Goal: Task Accomplishment & Management: Complete application form

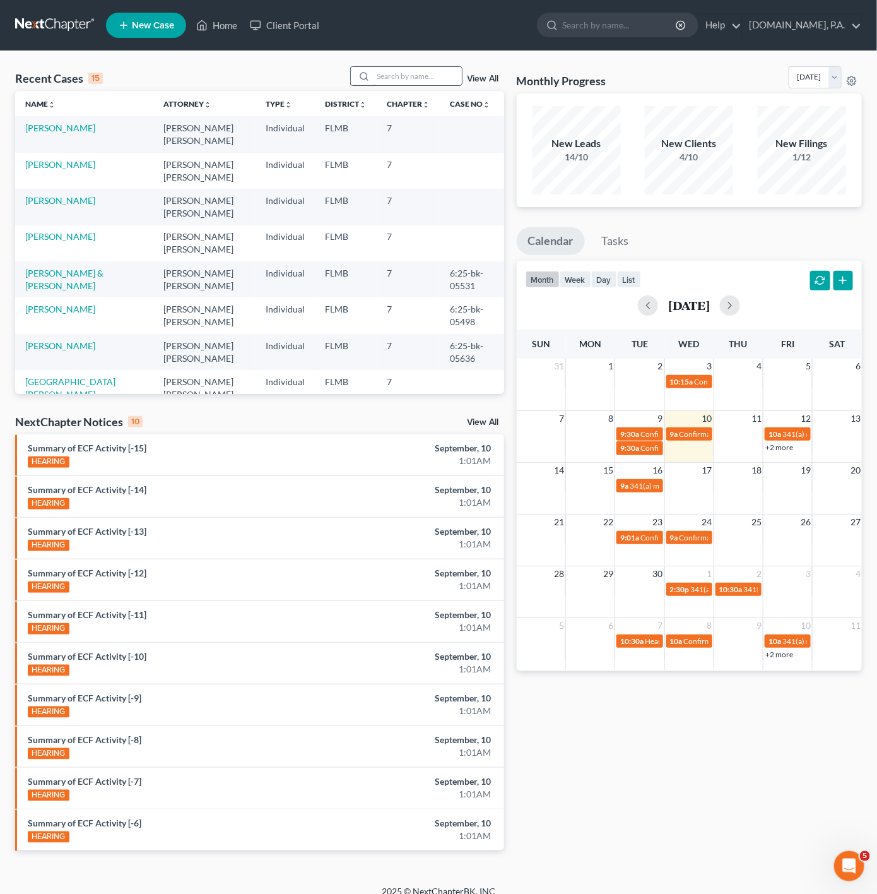
click at [408, 72] on input "search" at bounding box center [418, 76] width 88 height 18
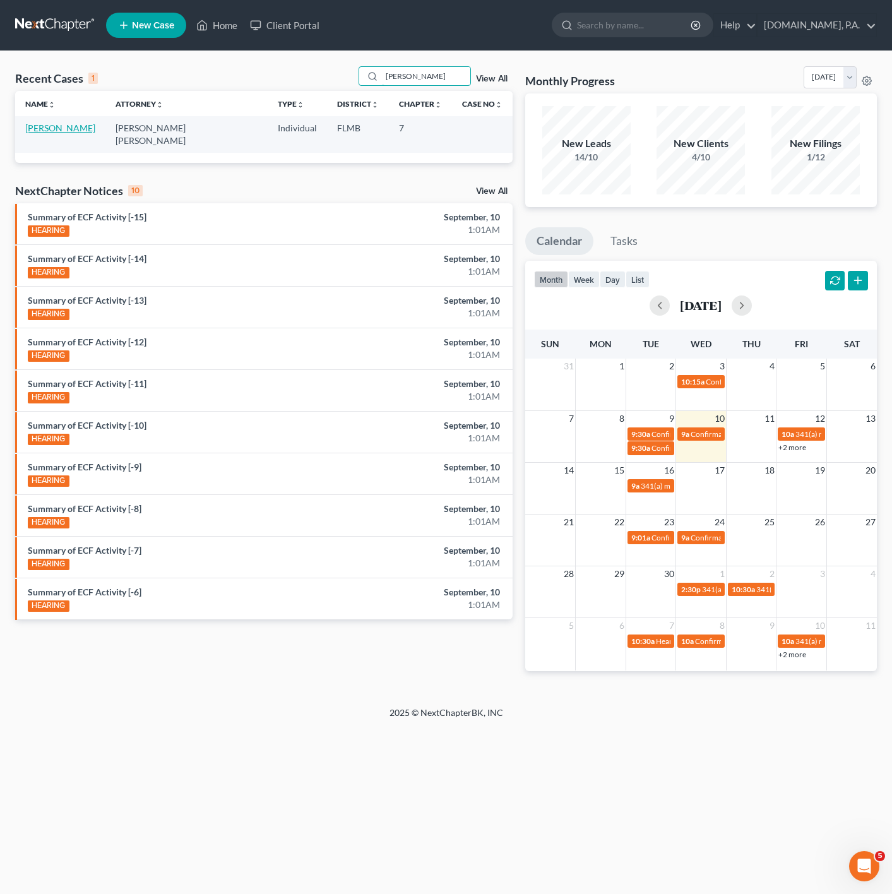
type input "[PERSON_NAME]"
click at [56, 127] on link "[PERSON_NAME]" at bounding box center [60, 127] width 70 height 11
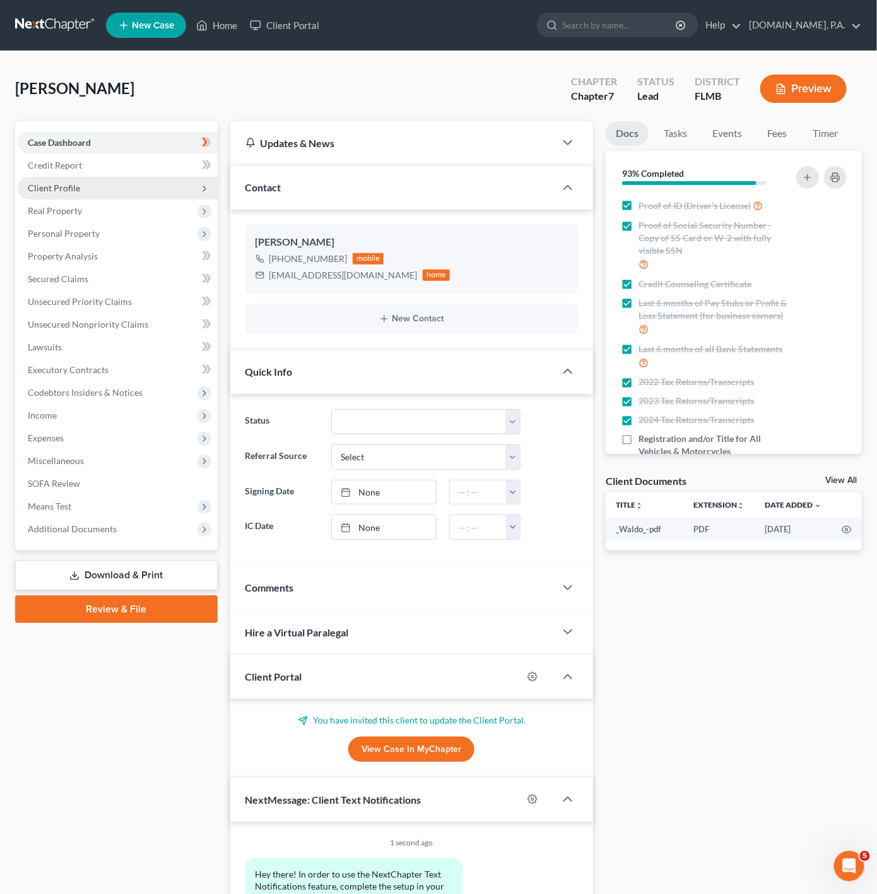
click at [170, 180] on span "Client Profile" at bounding box center [118, 188] width 200 height 23
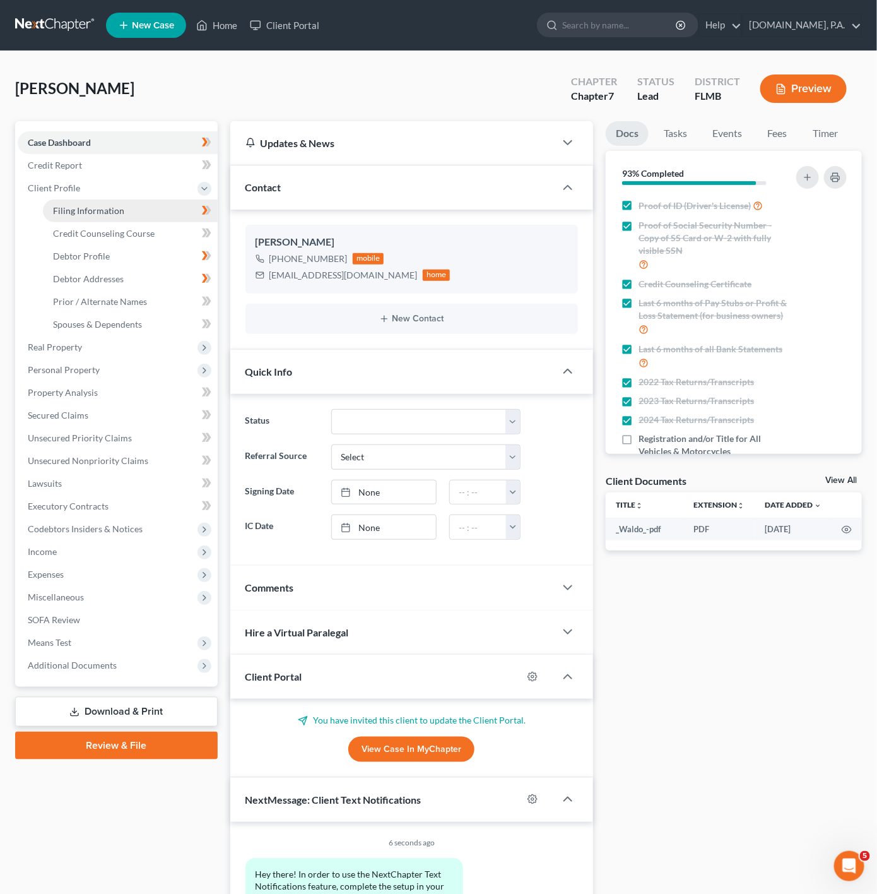
click at [180, 212] on link "Filing Information" at bounding box center [130, 210] width 175 height 23
select select "1"
select select "0"
select select "15"
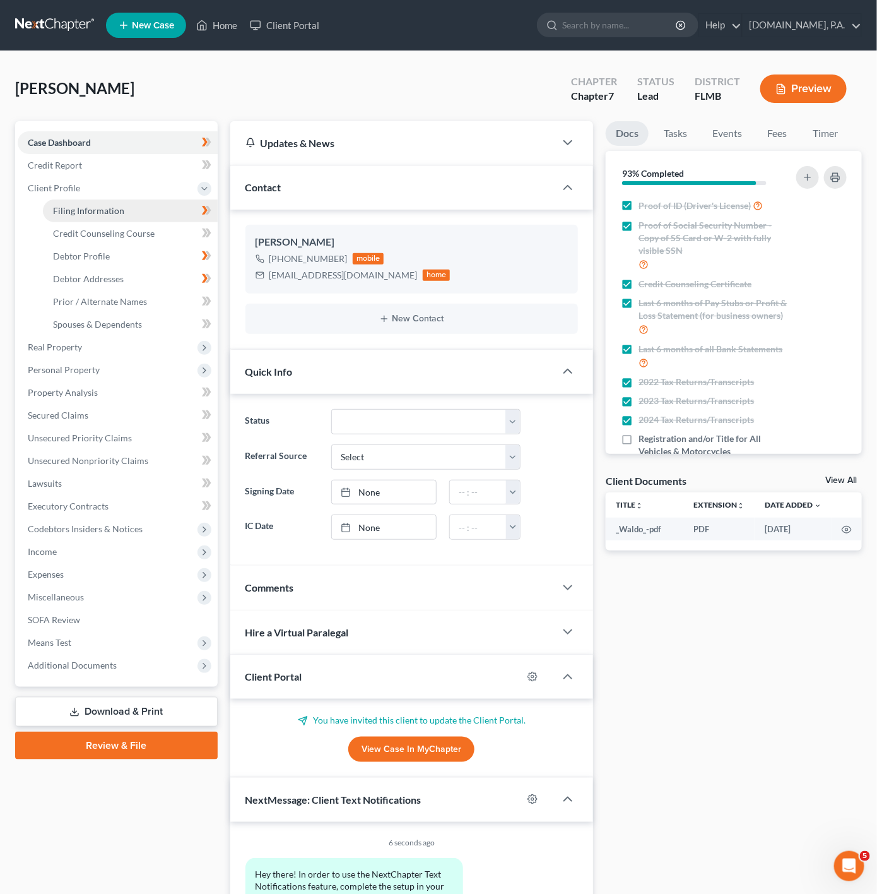
select select "0"
select select "9"
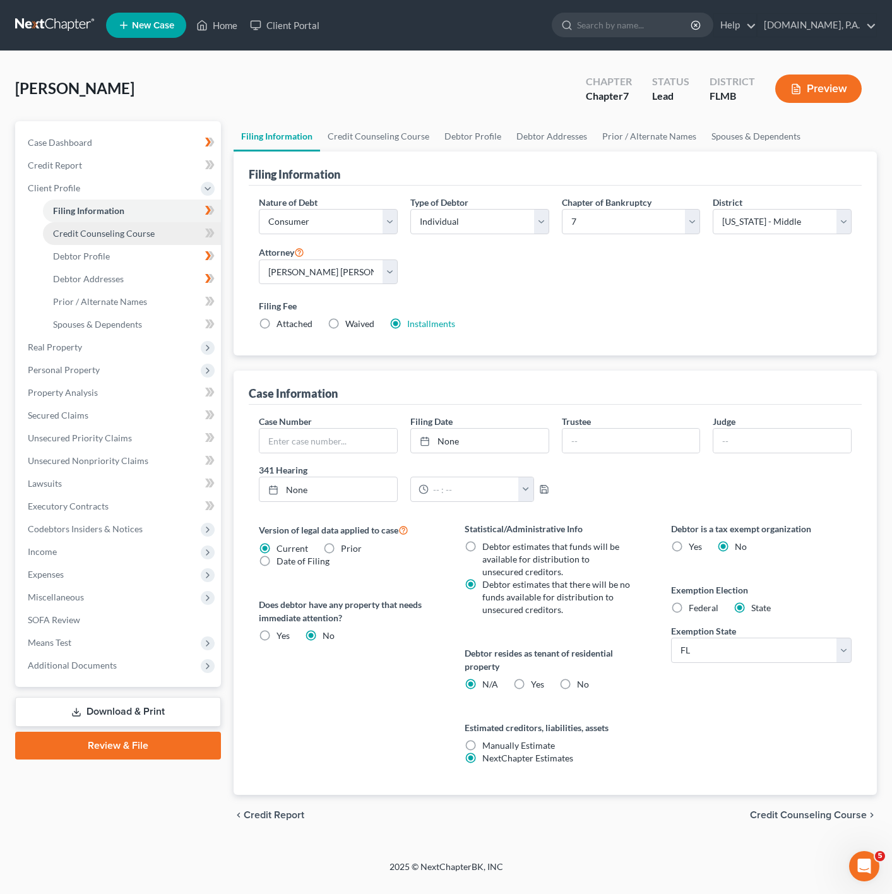
drag, startPoint x: 118, startPoint y: 235, endPoint x: 127, endPoint y: 233, distance: 9.5
click at [118, 235] on span "Credit Counseling Course" at bounding box center [104, 233] width 102 height 11
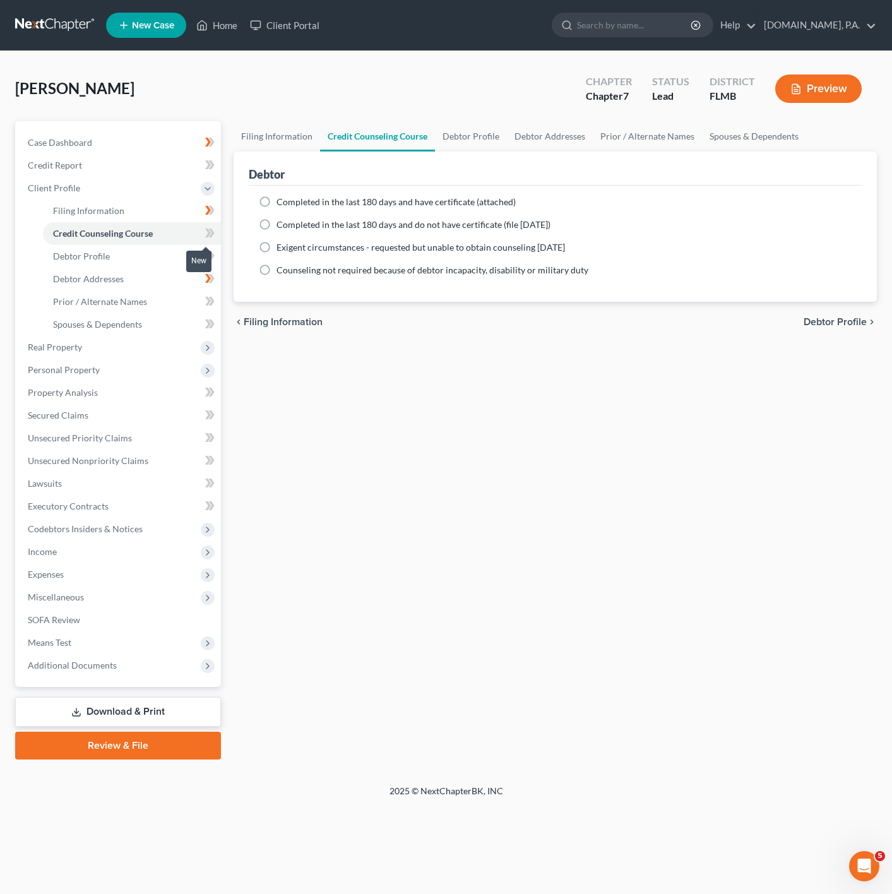
click at [216, 230] on span at bounding box center [210, 234] width 22 height 19
click at [210, 232] on icon at bounding box center [208, 232] width 6 height 9
click at [276, 201] on label "Completed in the last 180 days and have certificate (attached)" at bounding box center [395, 202] width 239 height 13
click at [281, 201] on input "Completed in the last 180 days and have certificate (attached)" at bounding box center [285, 200] width 8 height 8
radio input "true"
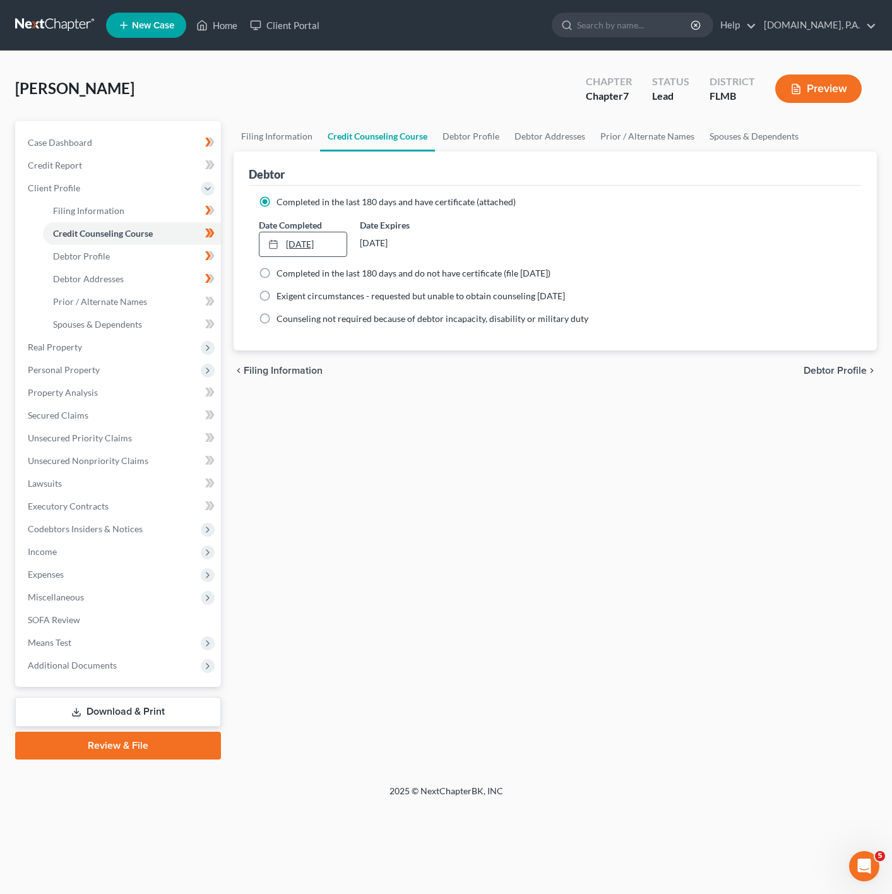
type input "[DATE]"
click at [287, 250] on link "[DATE]" at bounding box center [302, 244] width 87 height 24
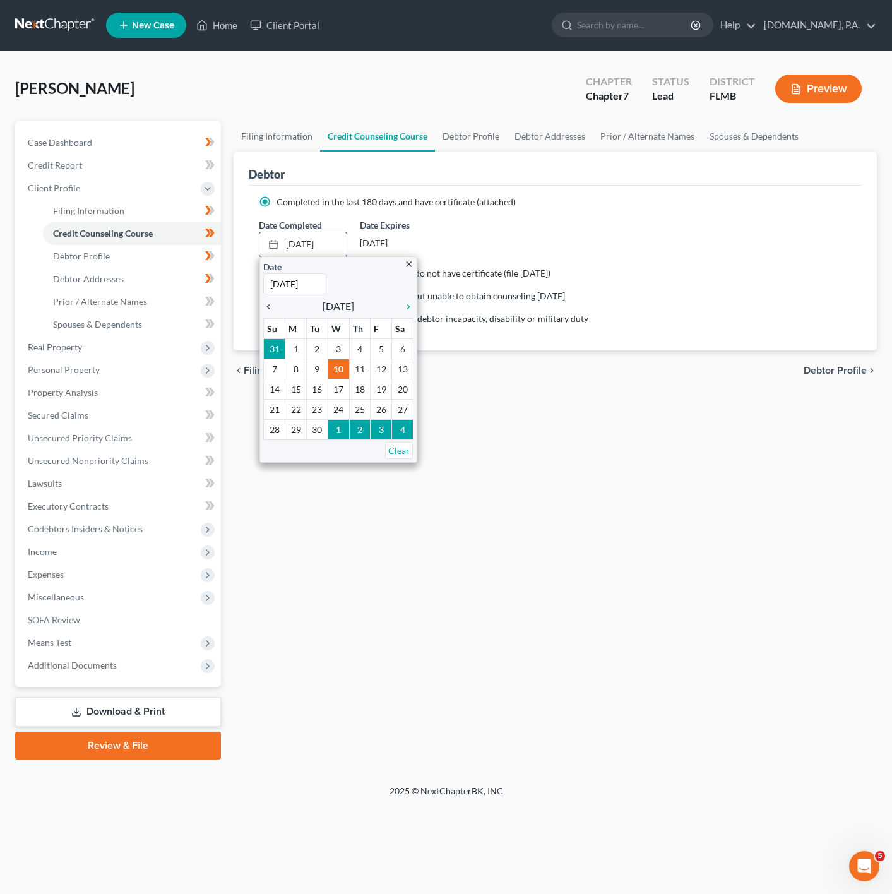
click at [267, 305] on icon "chevron_left" at bounding box center [271, 307] width 16 height 10
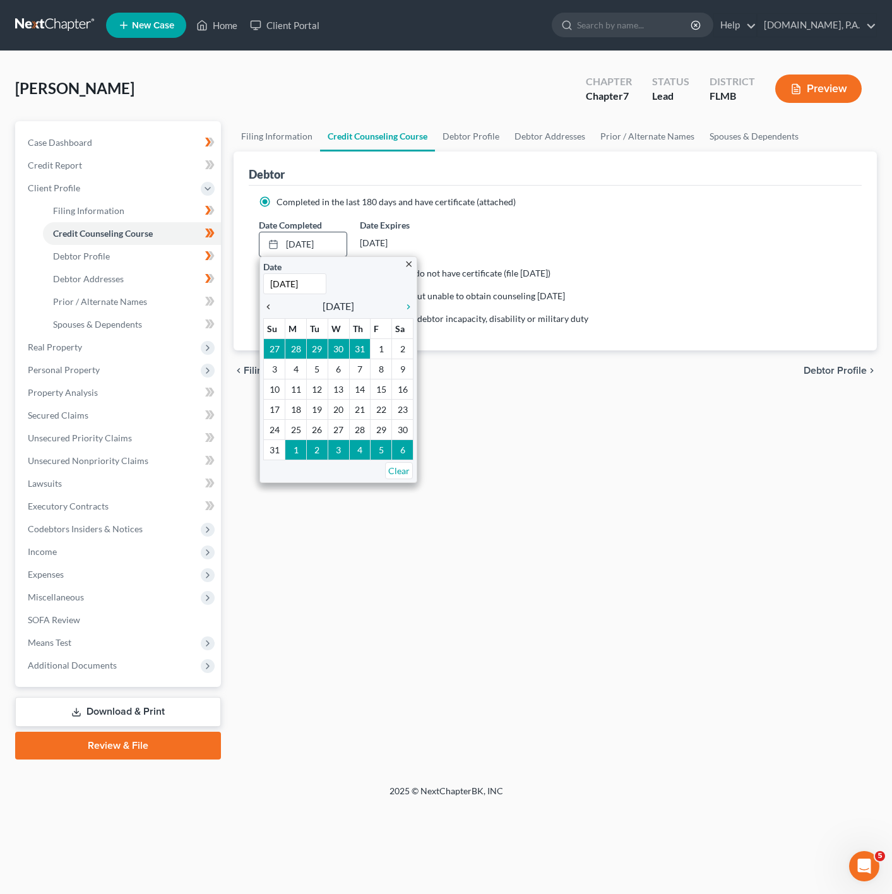
click at [269, 314] on link "chevron_left" at bounding box center [271, 305] width 16 height 15
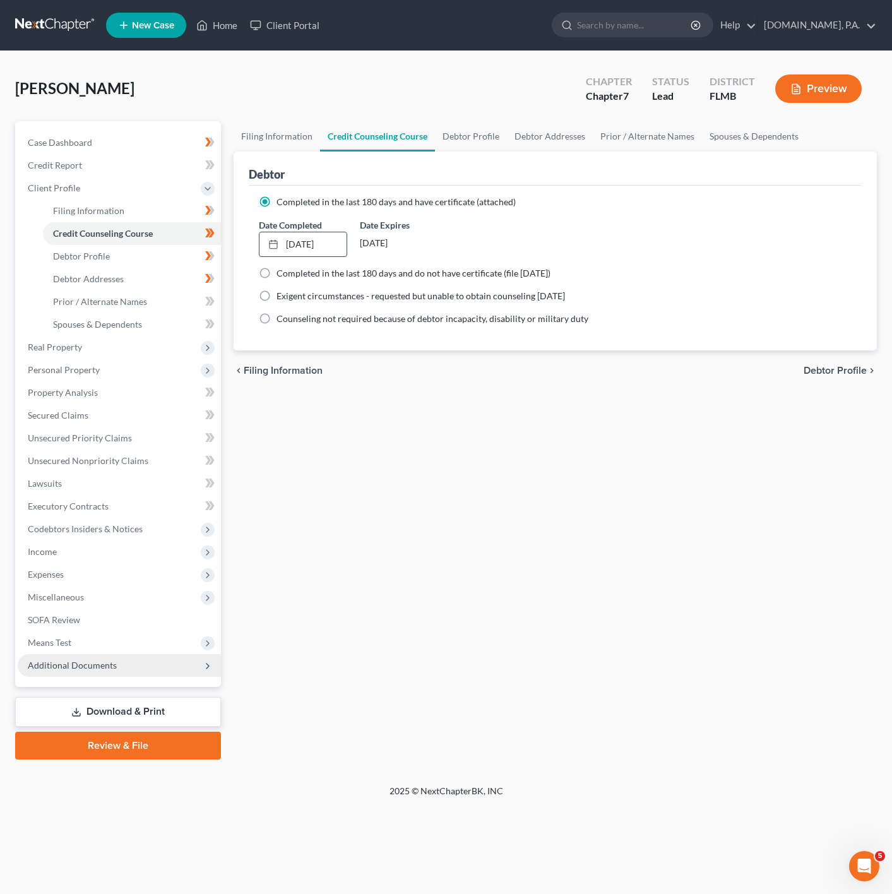
click at [159, 661] on span "Additional Documents" at bounding box center [119, 665] width 203 height 23
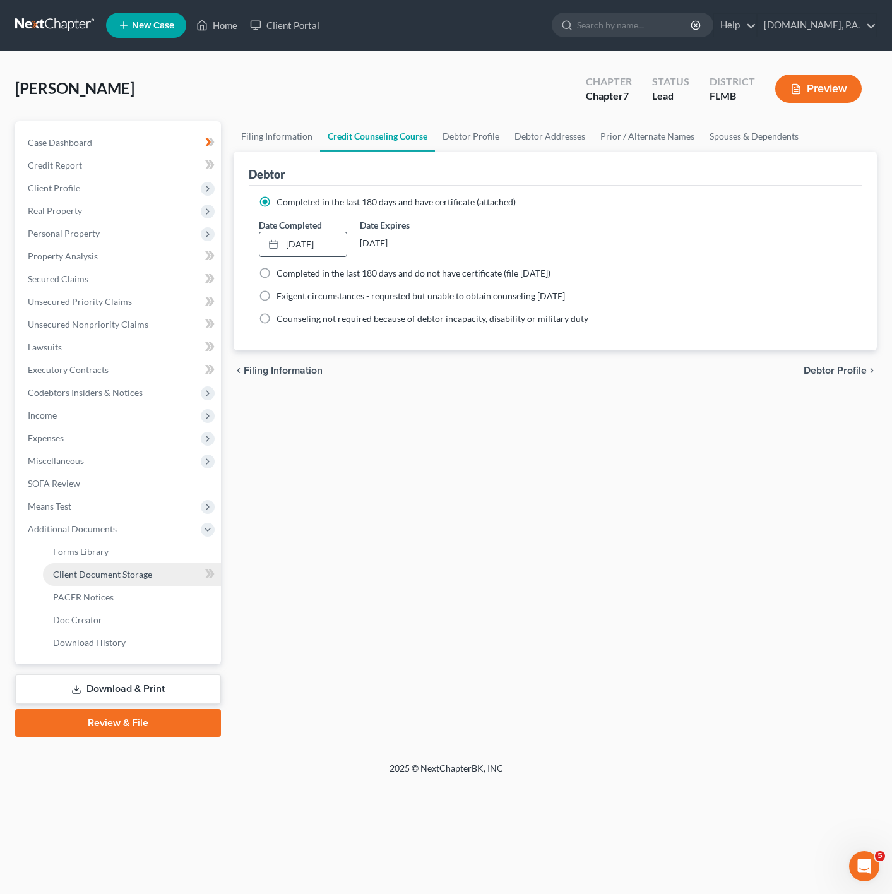
click at [186, 584] on link "Client Document Storage" at bounding box center [132, 574] width 178 height 23
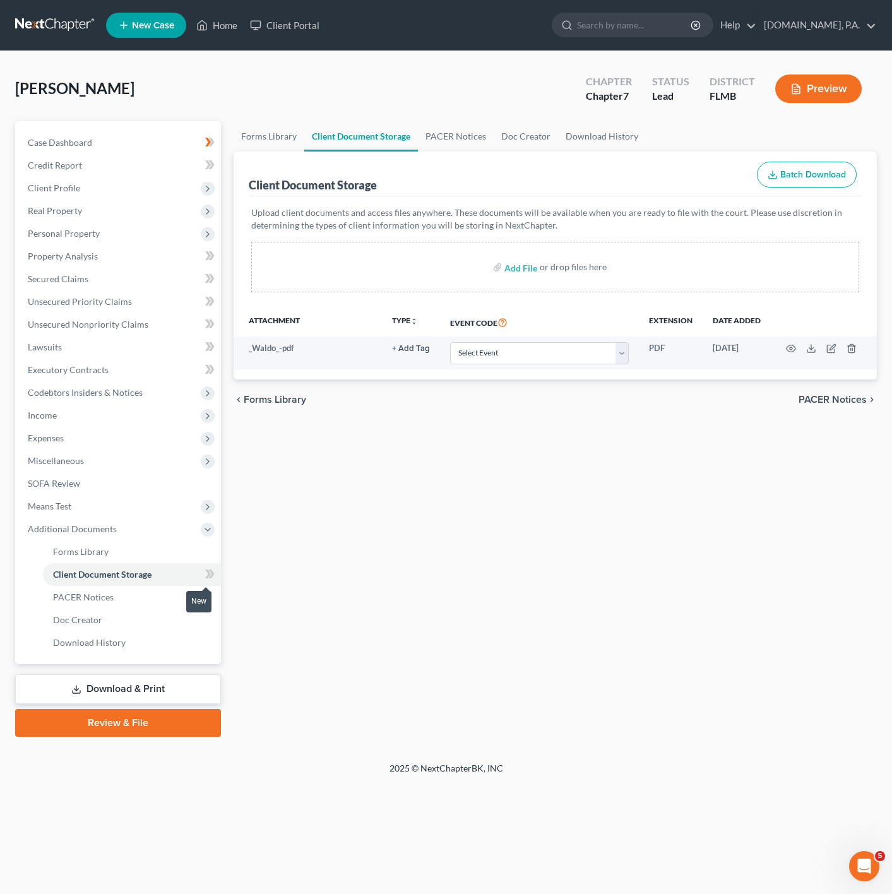
click at [212, 570] on icon at bounding box center [212, 573] width 6 height 9
click at [209, 25] on link "Home" at bounding box center [217, 25] width 54 height 23
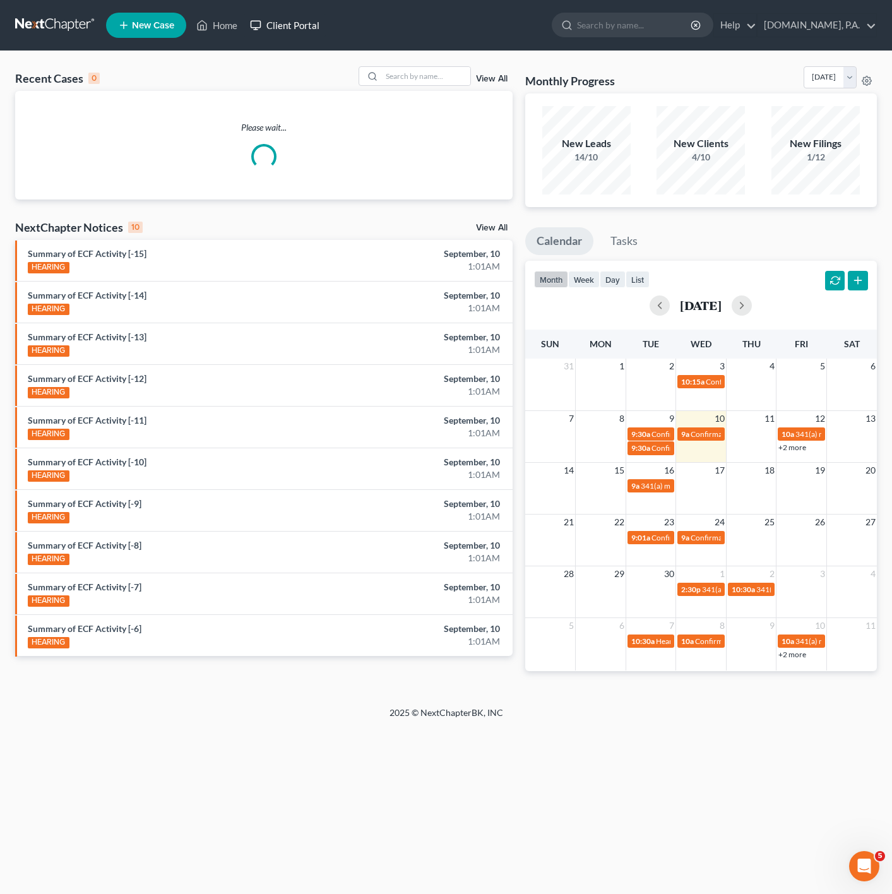
click at [275, 23] on link "Client Portal" at bounding box center [285, 25] width 82 height 23
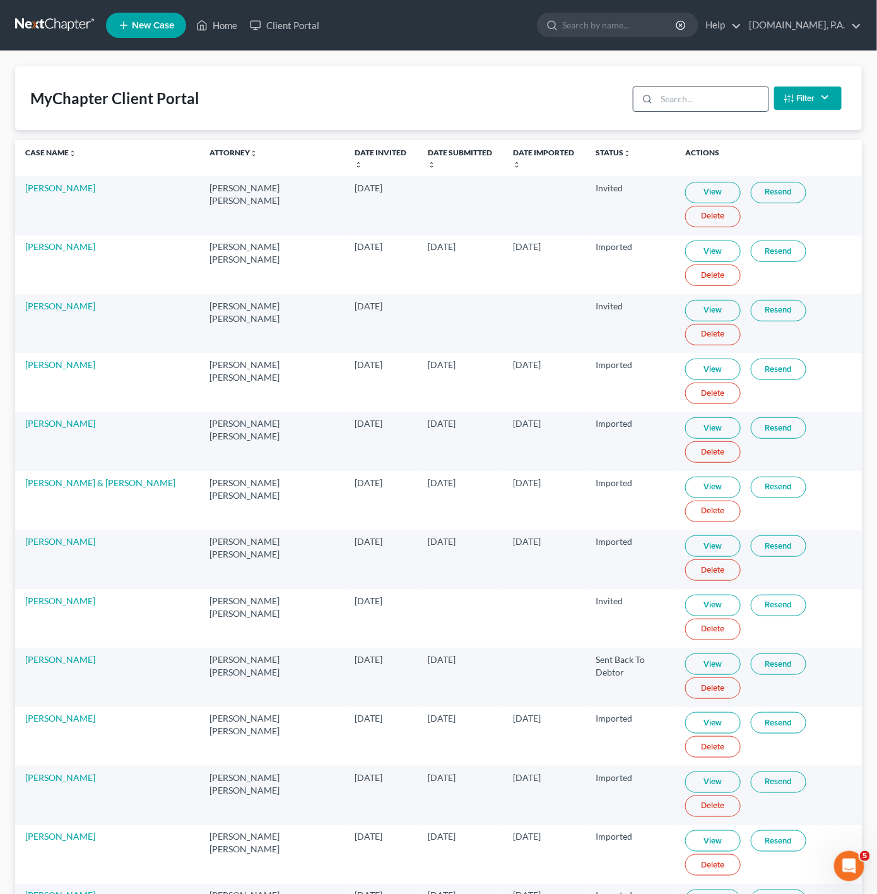
click at [716, 102] on input "search" at bounding box center [713, 99] width 112 height 24
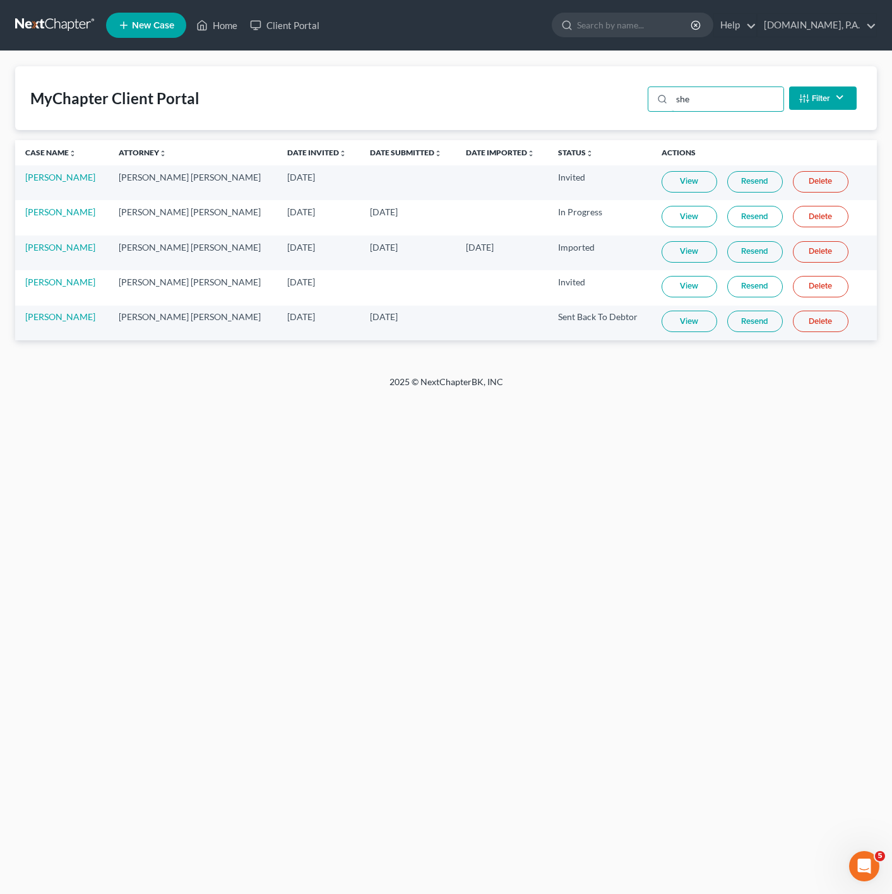
type input "she"
click at [663, 320] on link "View" at bounding box center [689, 320] width 56 height 21
click at [229, 27] on link "Home" at bounding box center [217, 25] width 54 height 23
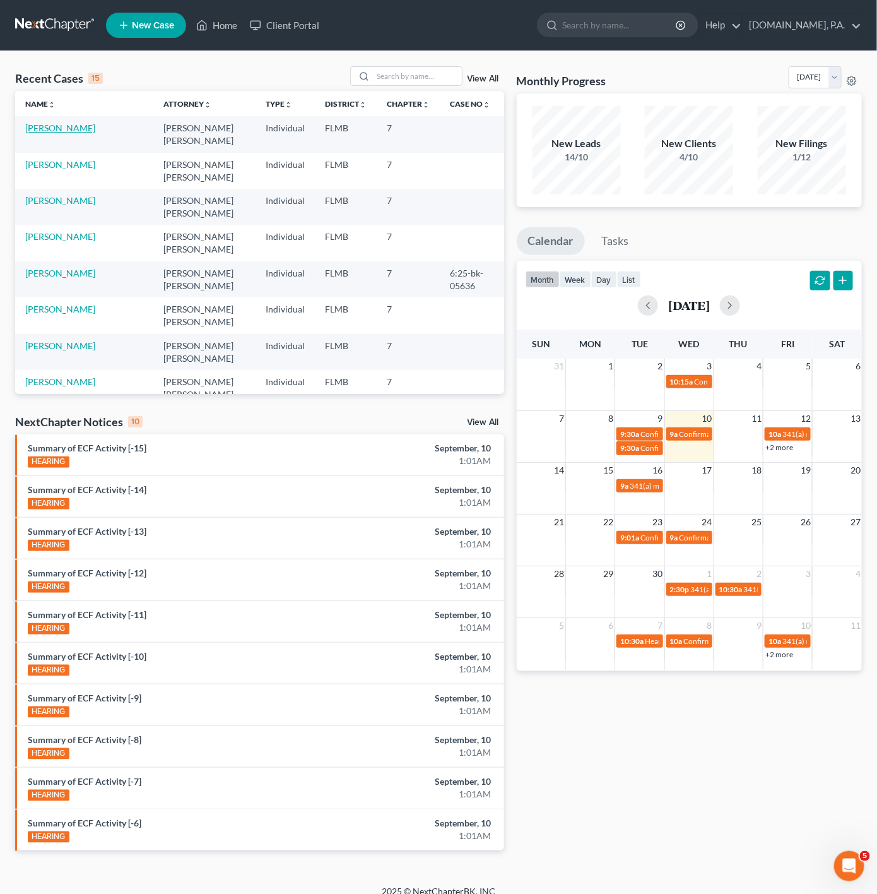
click at [71, 131] on link "[PERSON_NAME]" at bounding box center [60, 127] width 70 height 11
select select "4"
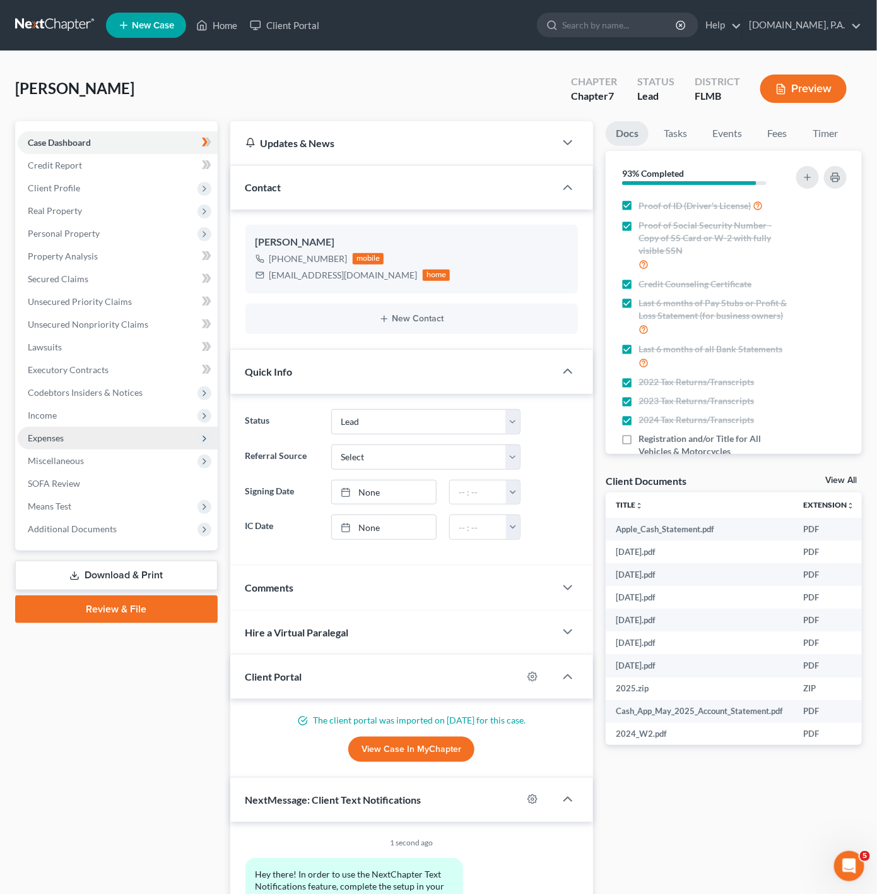
click at [122, 441] on span "Expenses" at bounding box center [118, 438] width 200 height 23
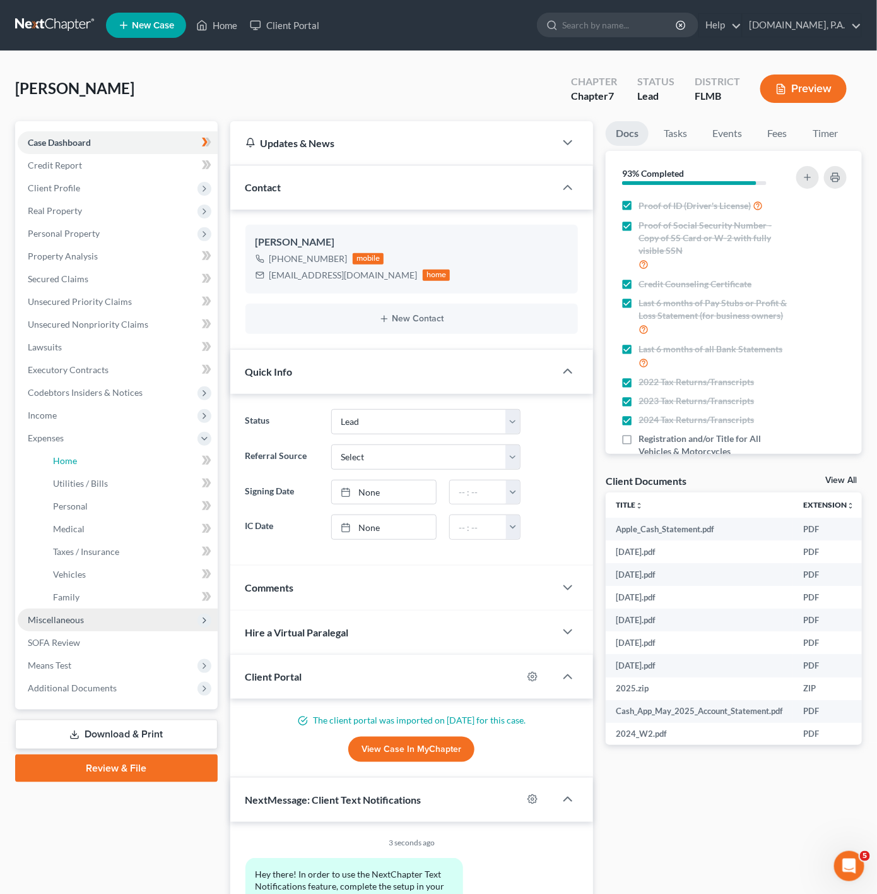
click at [146, 464] on link "Home" at bounding box center [130, 460] width 175 height 23
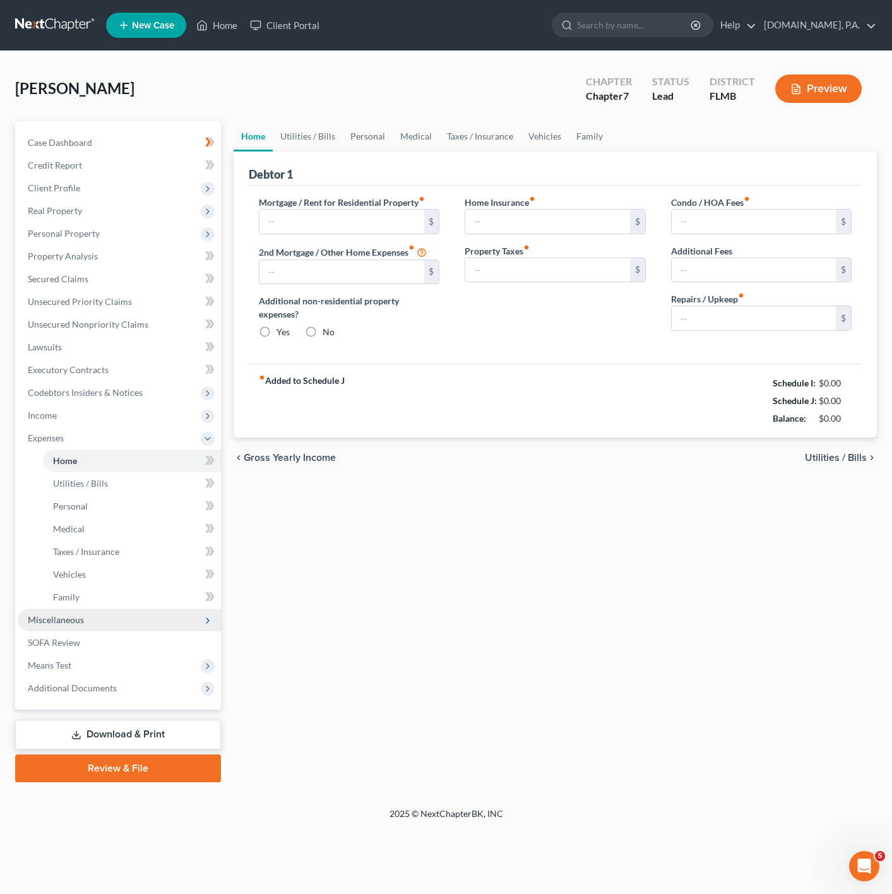
radio input "true"
click at [332, 129] on link "Utilities / Bills" at bounding box center [308, 136] width 70 height 30
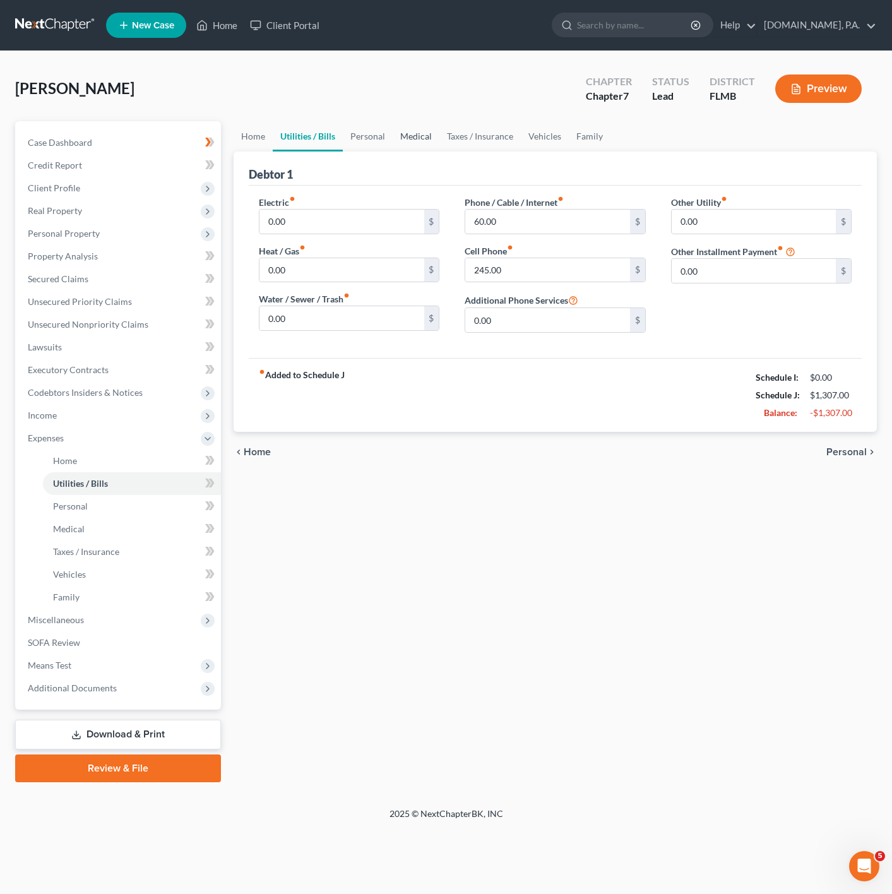
click at [396, 135] on link "Medical" at bounding box center [416, 136] width 47 height 30
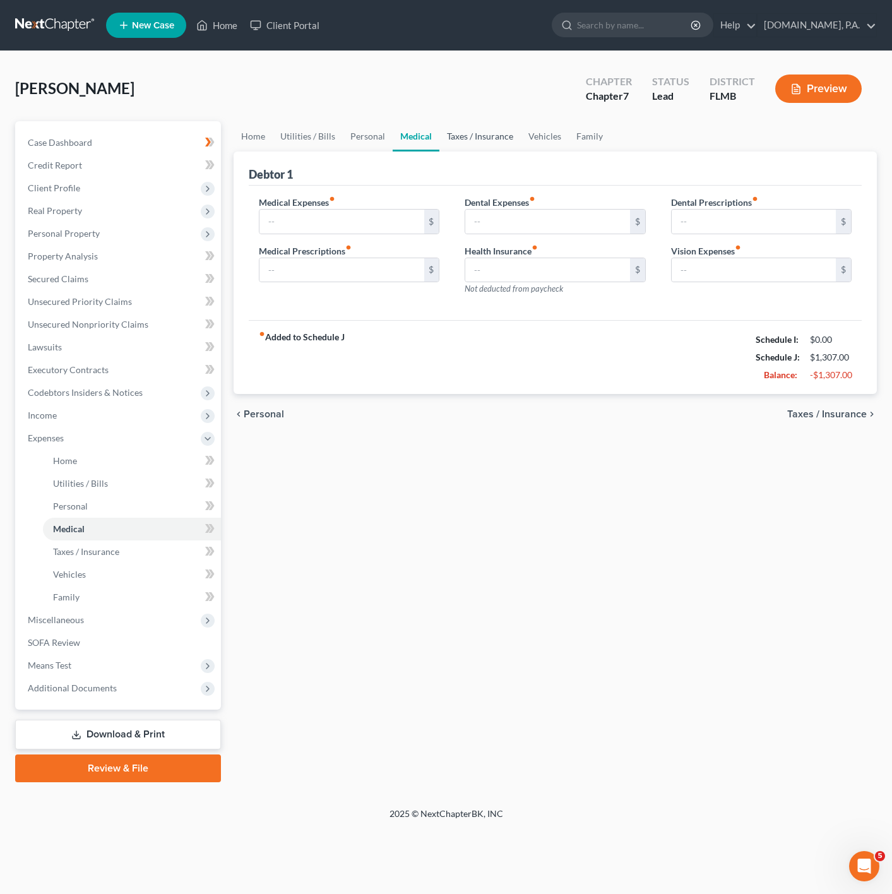
click at [455, 138] on link "Taxes / Insurance" at bounding box center [479, 136] width 81 height 30
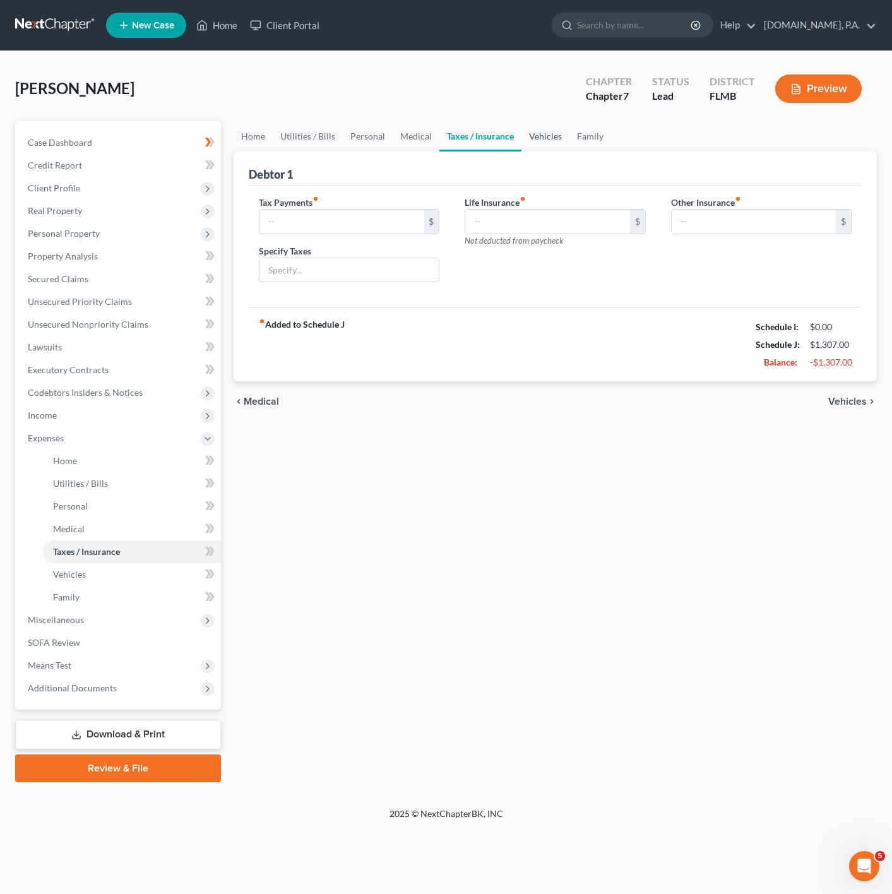
click at [546, 148] on link "Vehicles" at bounding box center [545, 136] width 48 height 30
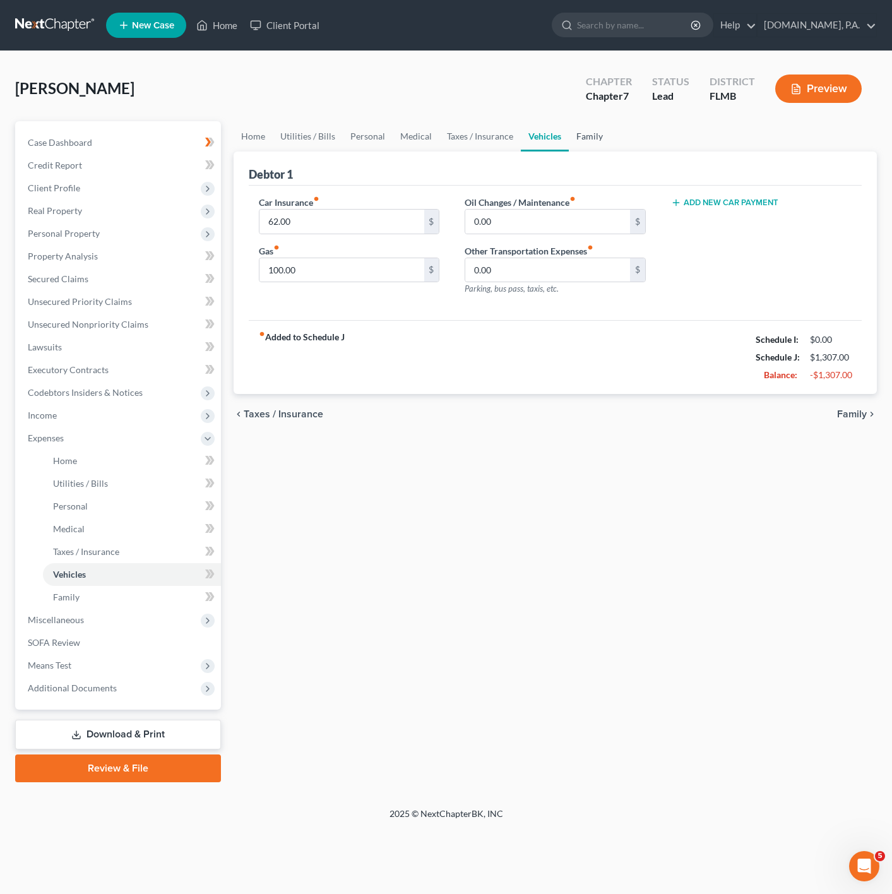
click at [585, 144] on link "Family" at bounding box center [590, 136] width 42 height 30
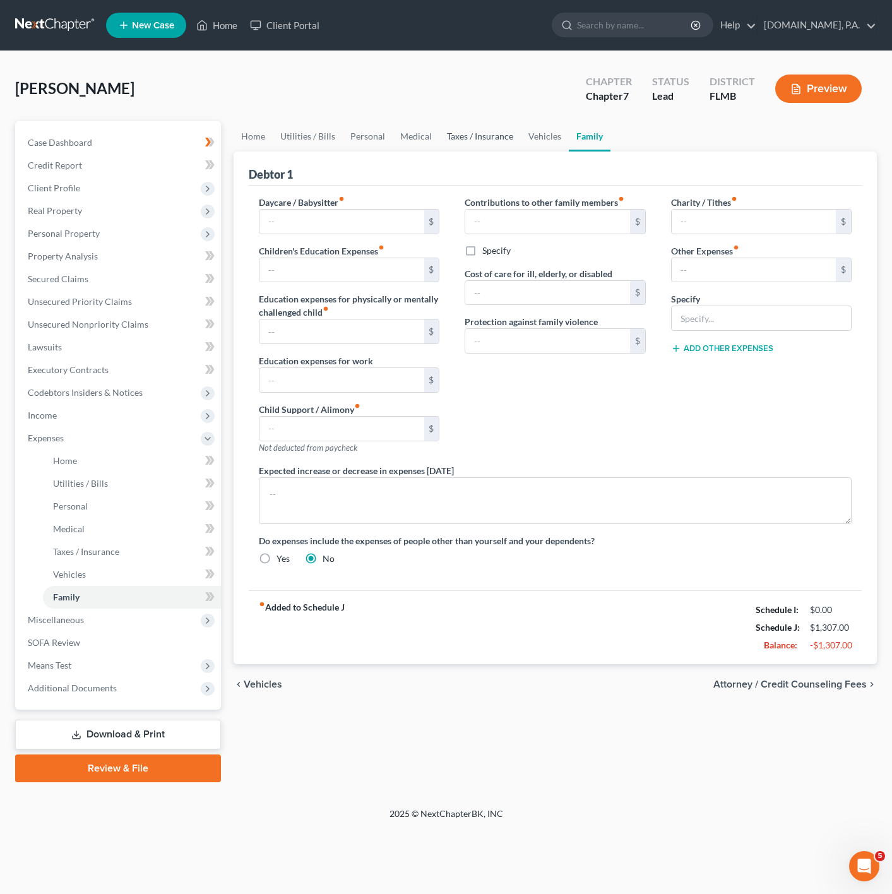
click at [491, 146] on link "Taxes / Insurance" at bounding box center [479, 136] width 81 height 30
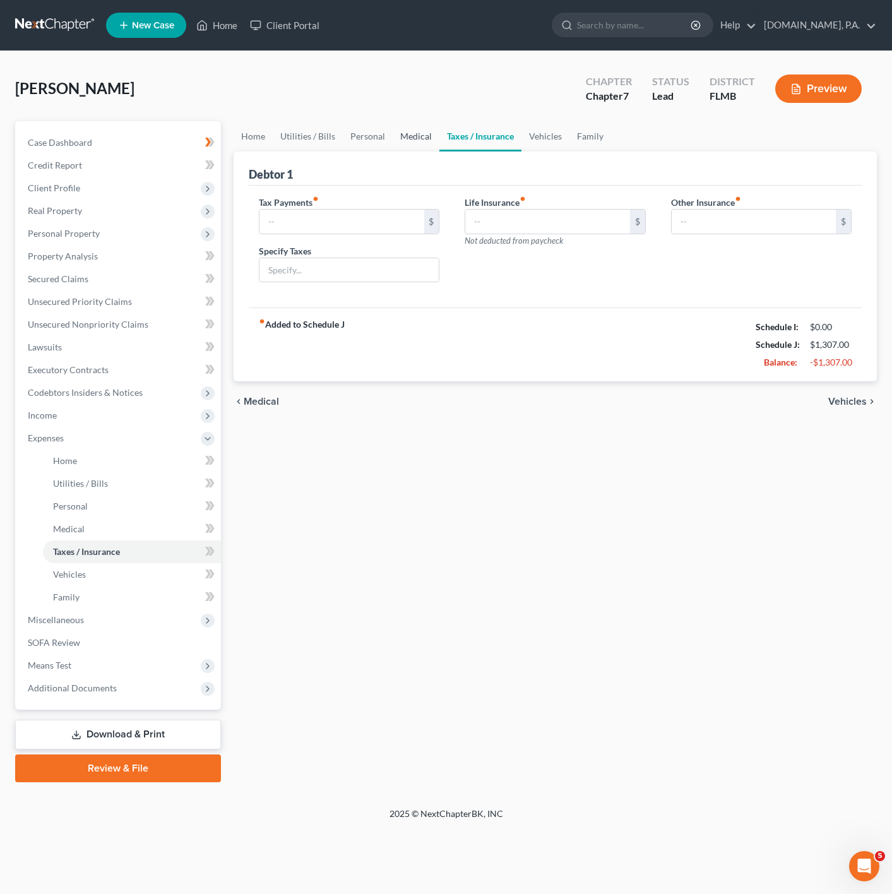
click at [401, 127] on link "Medical" at bounding box center [416, 136] width 47 height 30
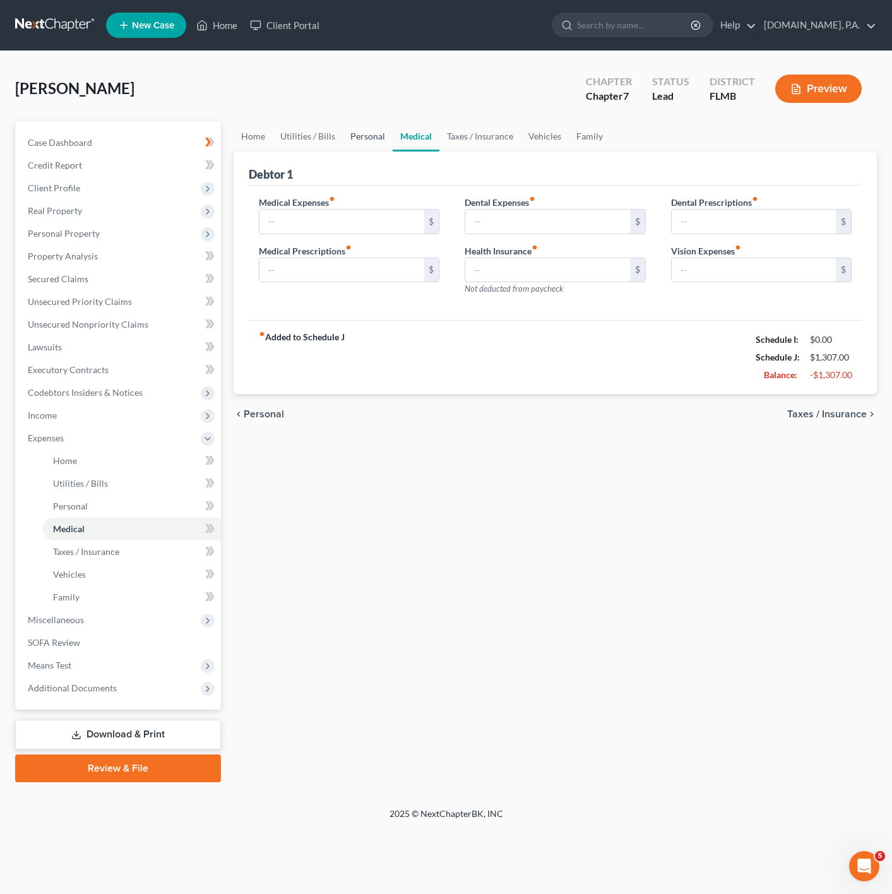
click at [367, 129] on link "Personal" at bounding box center [368, 136] width 50 height 30
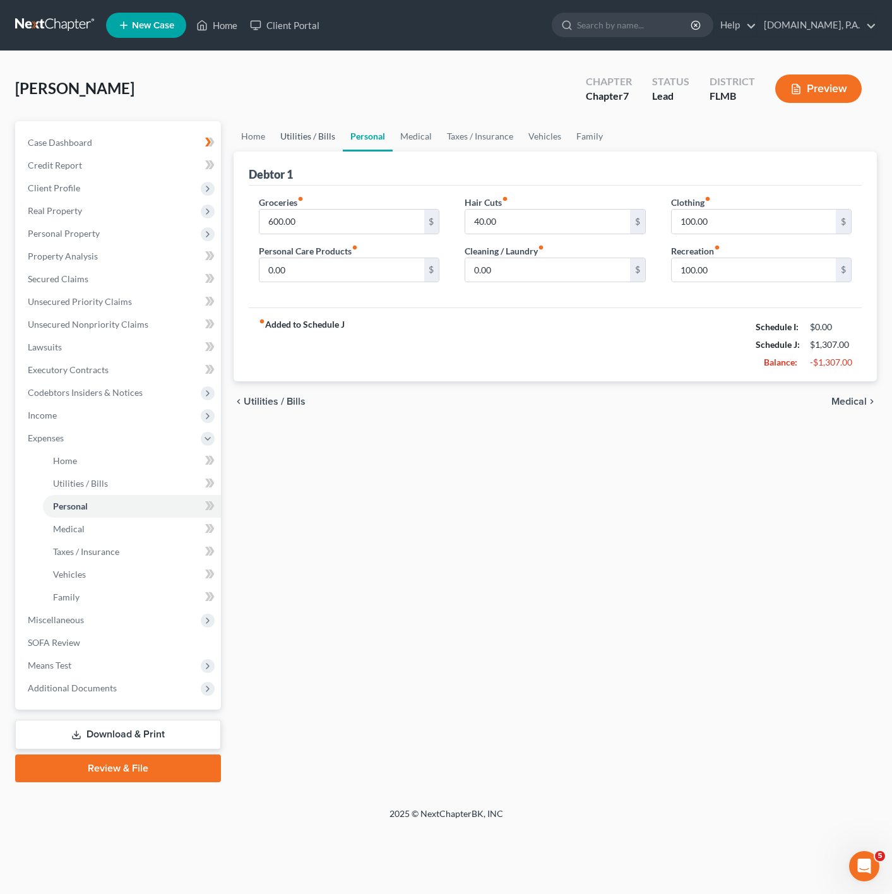
click at [288, 123] on link "Utilities / Bills" at bounding box center [308, 136] width 70 height 30
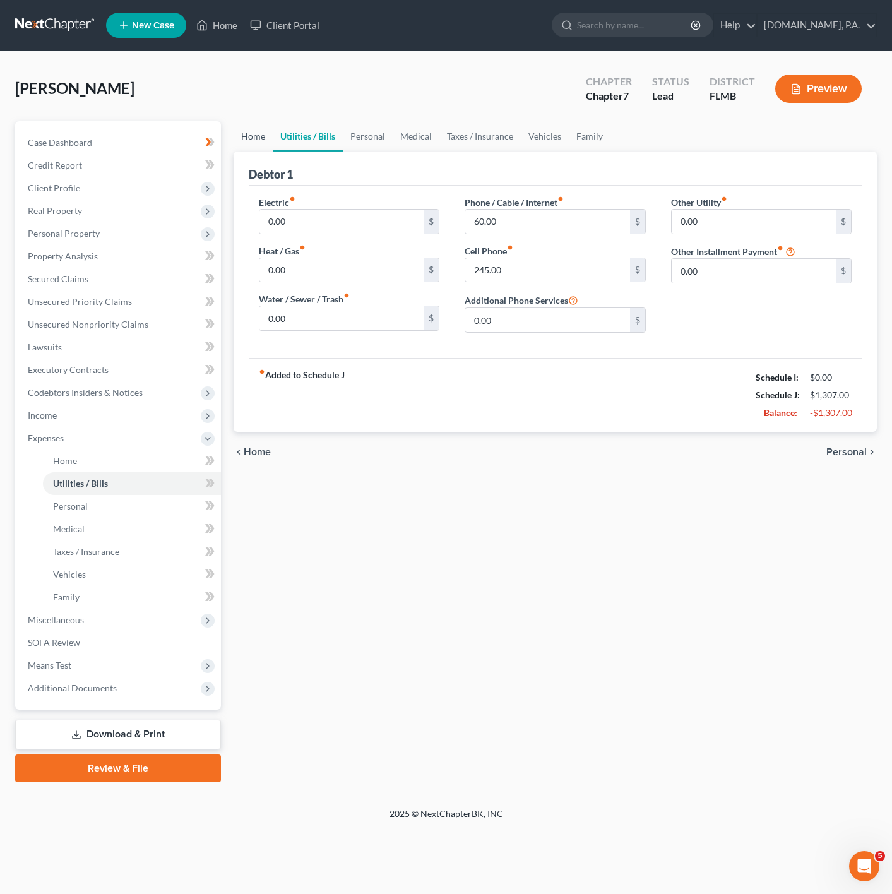
click at [267, 135] on link "Home" at bounding box center [252, 136] width 39 height 30
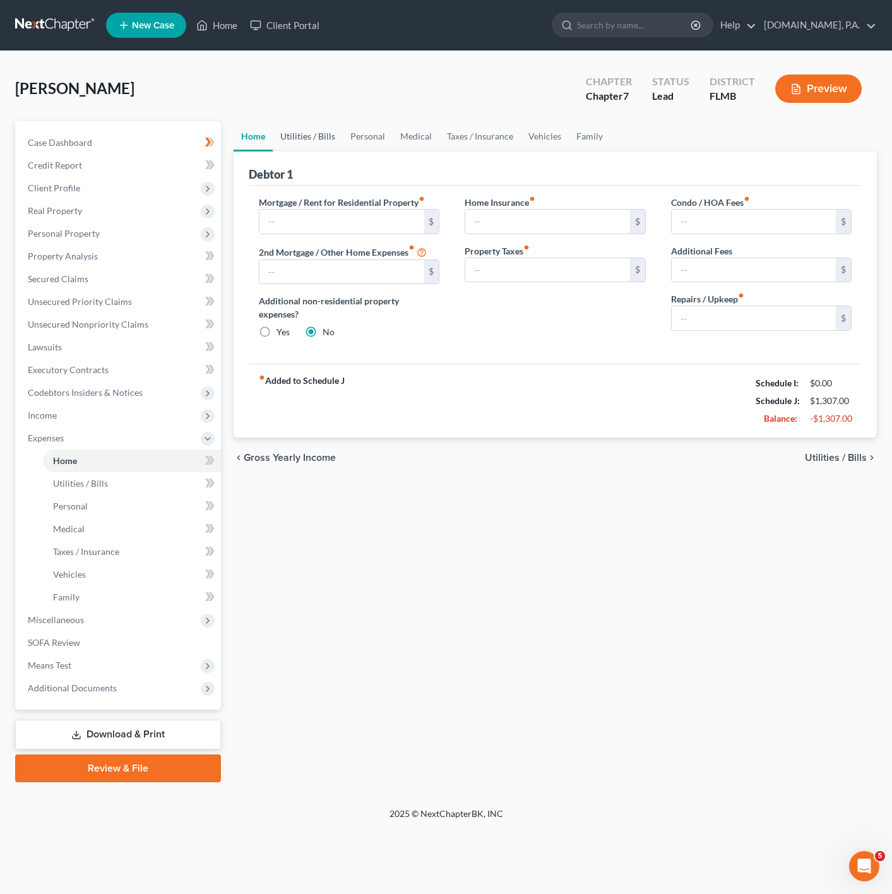
click at [315, 136] on link "Utilities / Bills" at bounding box center [308, 136] width 70 height 30
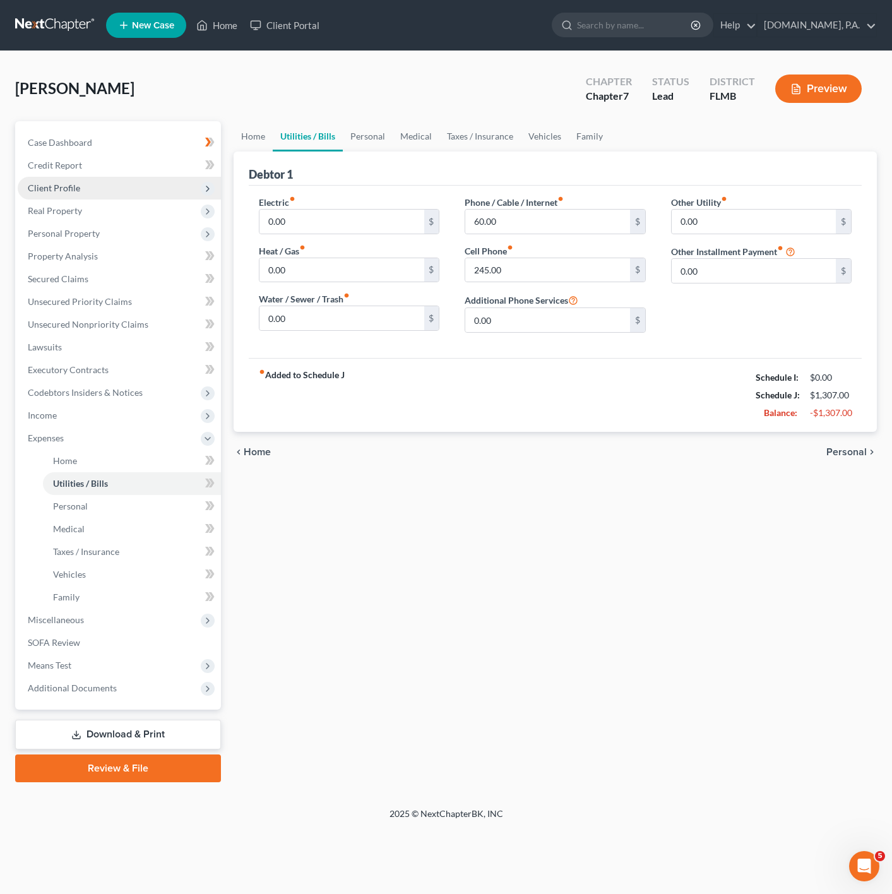
click at [182, 182] on span "Client Profile" at bounding box center [119, 188] width 203 height 23
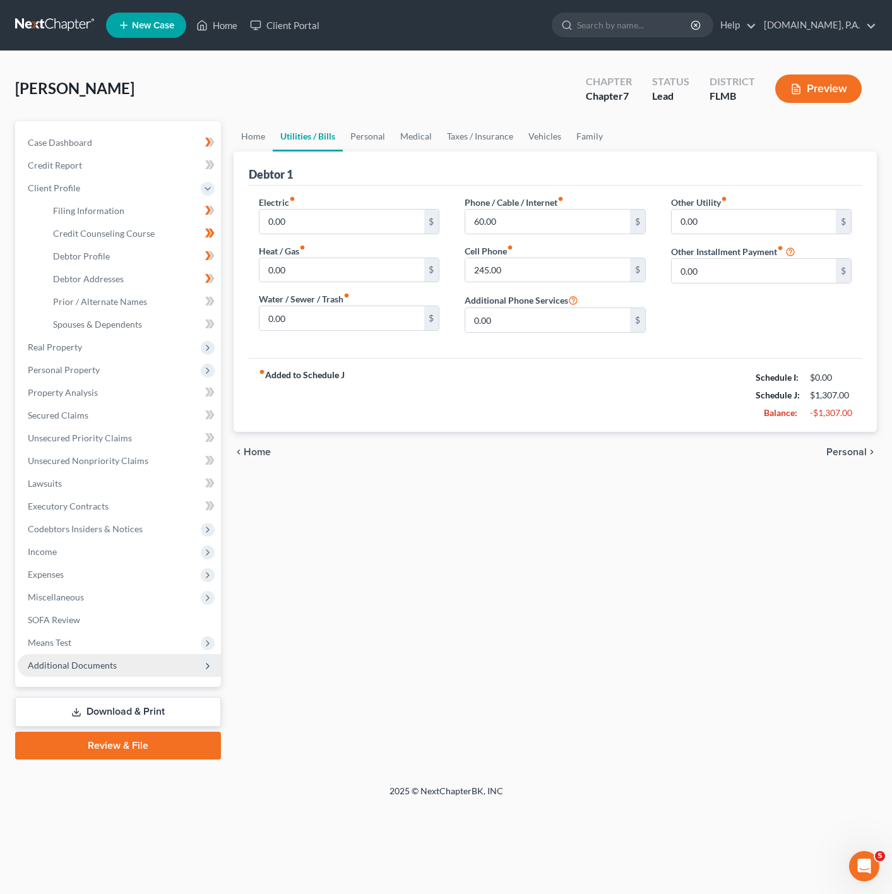
click at [144, 659] on span "Additional Documents" at bounding box center [119, 665] width 203 height 23
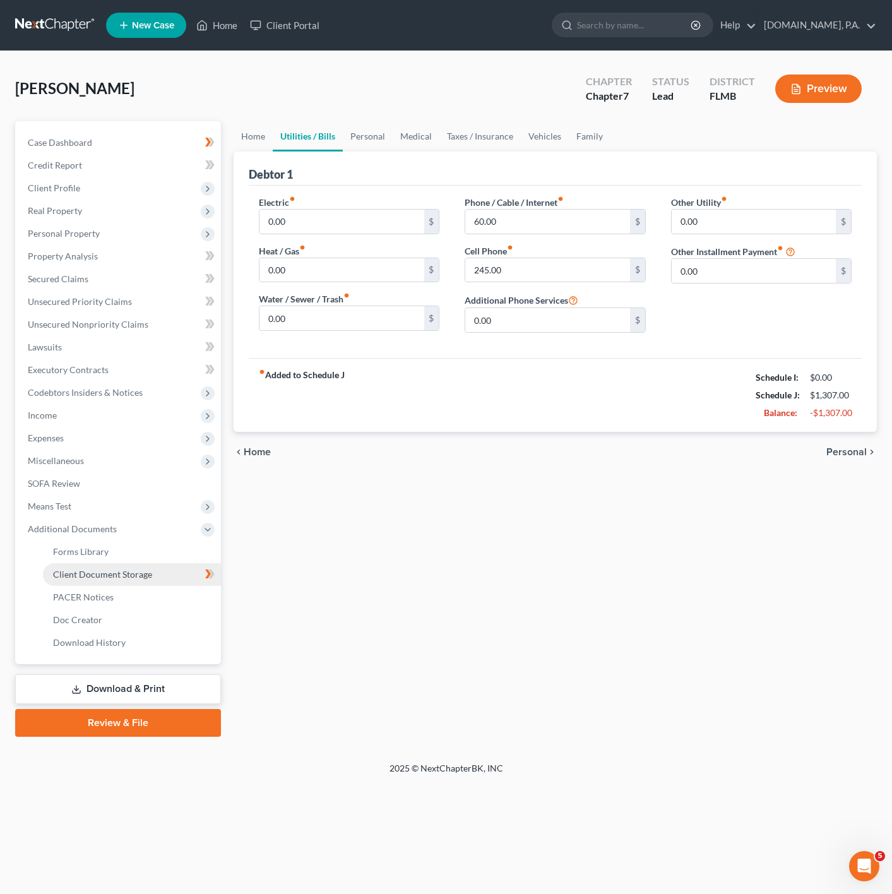
click at [165, 581] on link "Client Document Storage" at bounding box center [132, 574] width 178 height 23
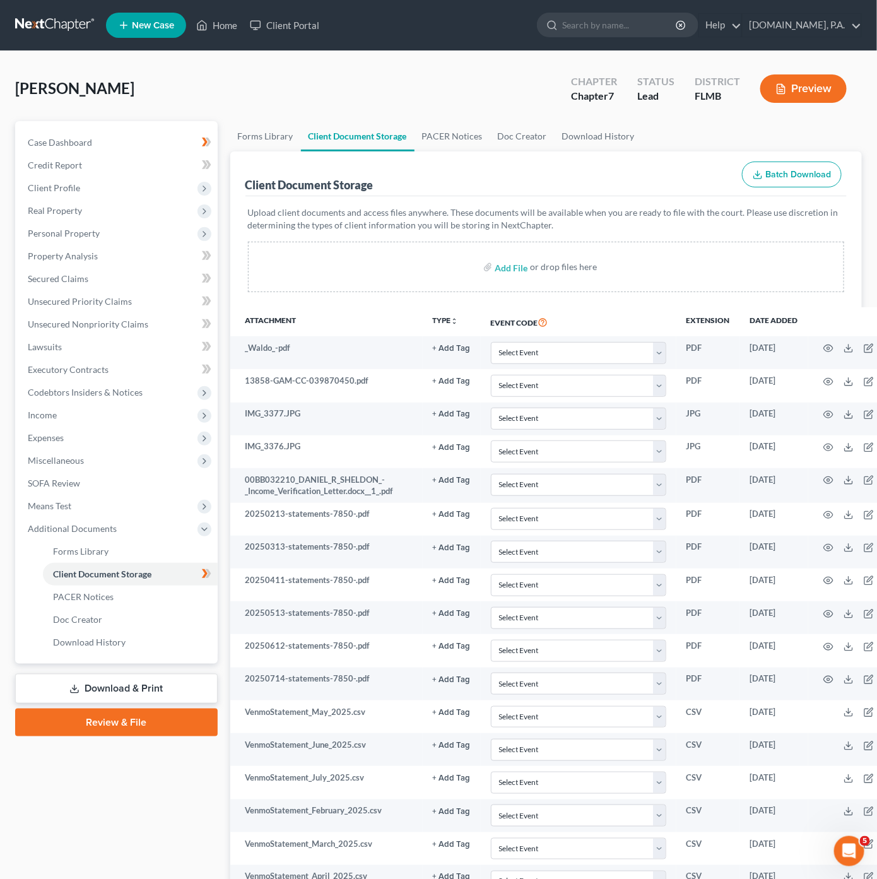
scroll to position [868, 0]
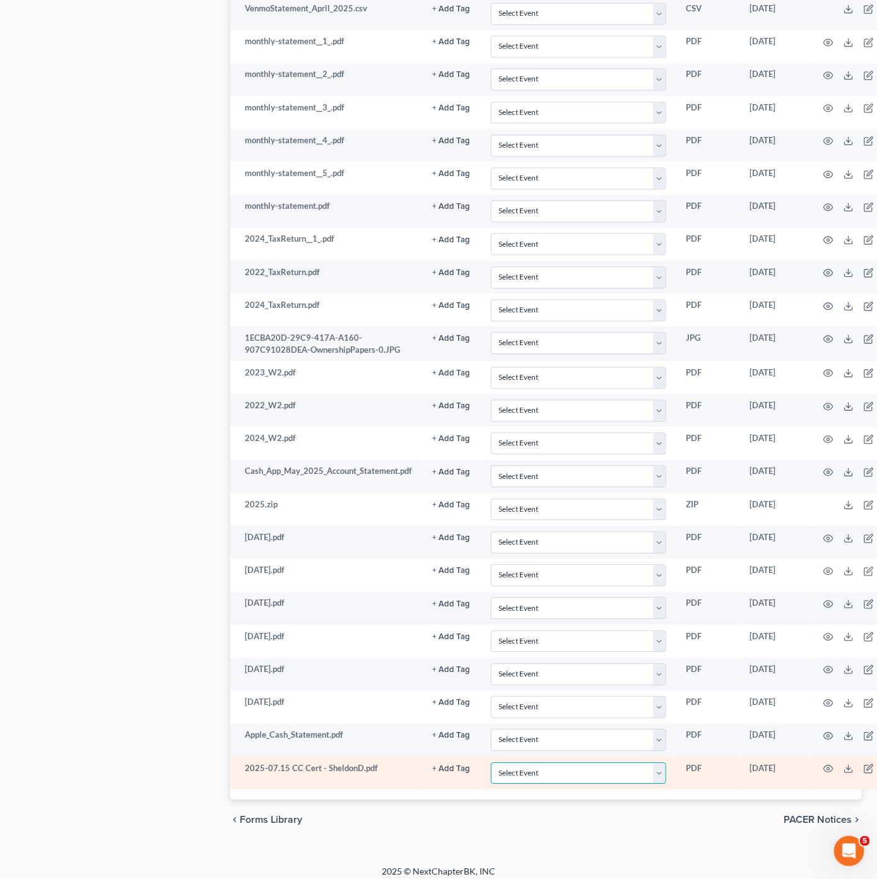
drag, startPoint x: 644, startPoint y: 795, endPoint x: 644, endPoint y: 788, distance: 7.0
click at [644, 785] on select "Select Event 20 Largest Unsecured Creditors Amended Chapter 13 Plan Amended Cre…" at bounding box center [578, 774] width 175 height 22
select select "9"
click at [491, 785] on select "Select Event 20 Largest Unsecured Creditors Amended Chapter 13 Plan Amended Cre…" at bounding box center [578, 774] width 175 height 22
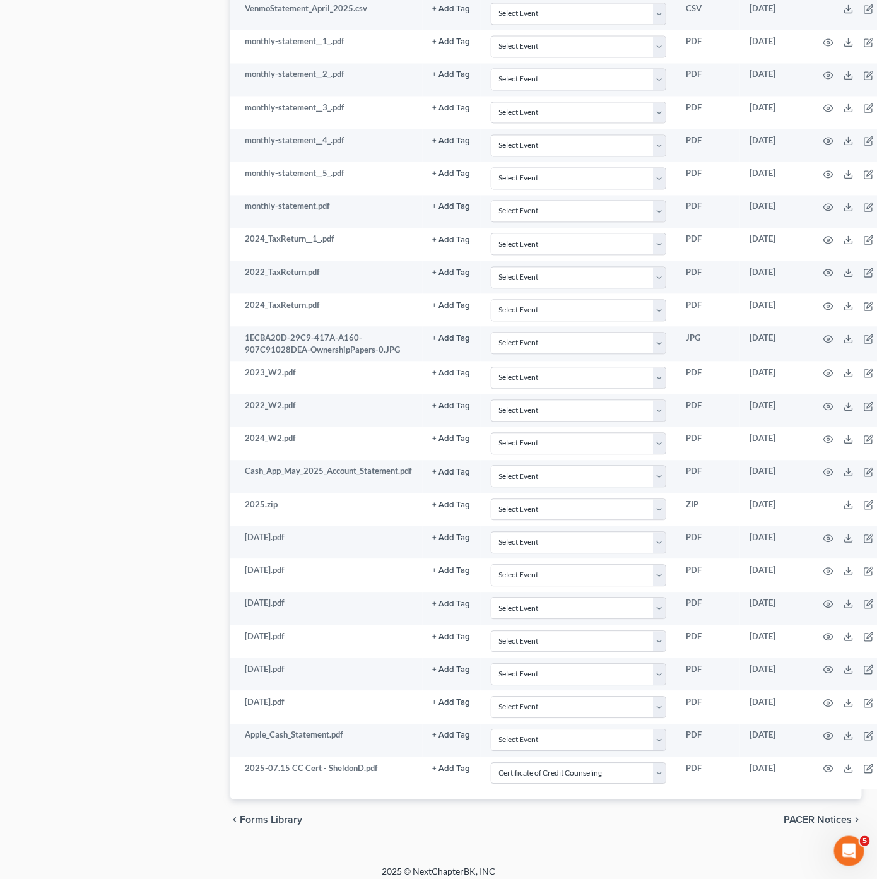
click at [112, 574] on div "Case Dashboard Payments Invoices Payments Payments Credit Report Client Profile" at bounding box center [116, 46] width 215 height 1587
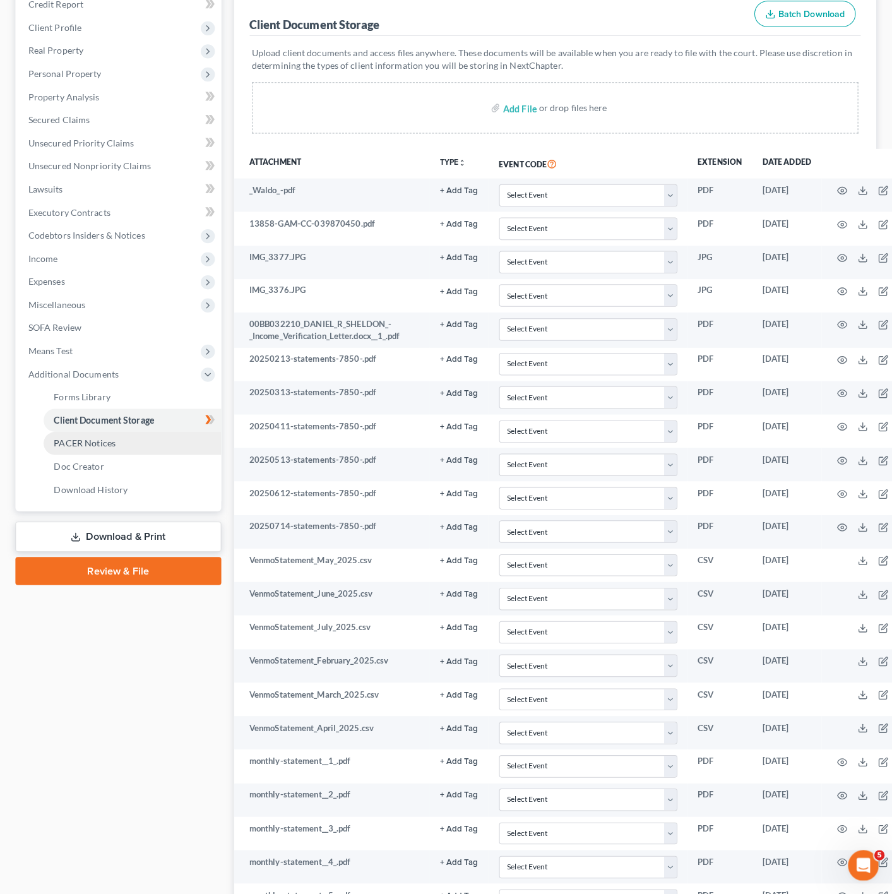
scroll to position [0, 0]
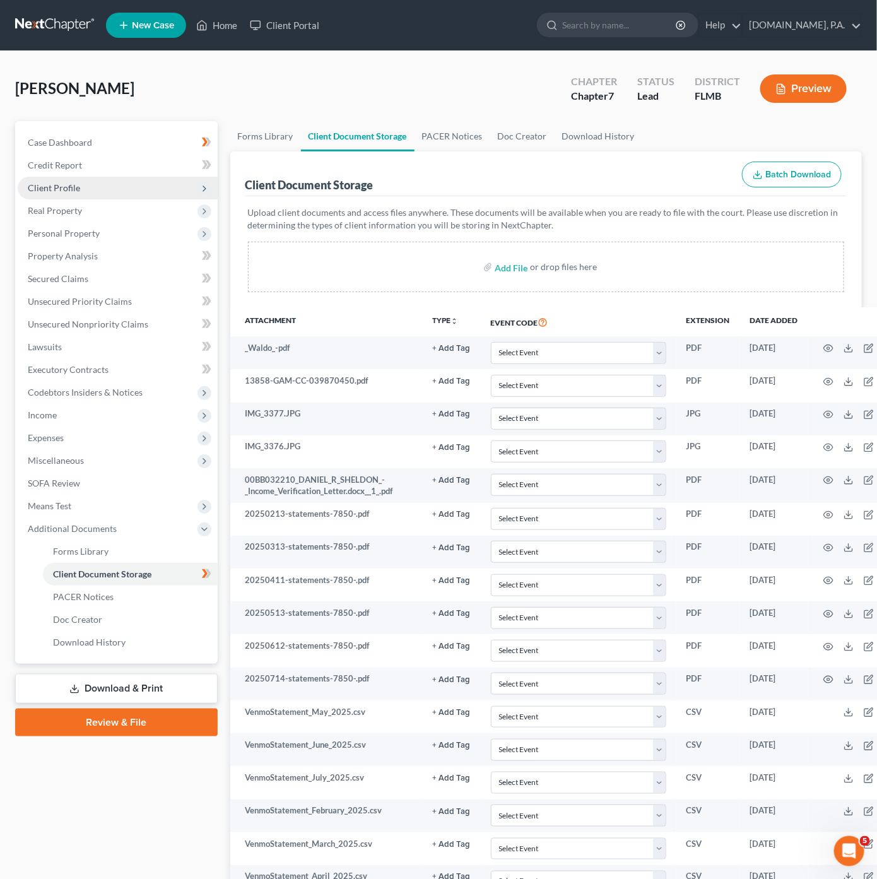
click at [190, 189] on span "Client Profile" at bounding box center [118, 188] width 200 height 23
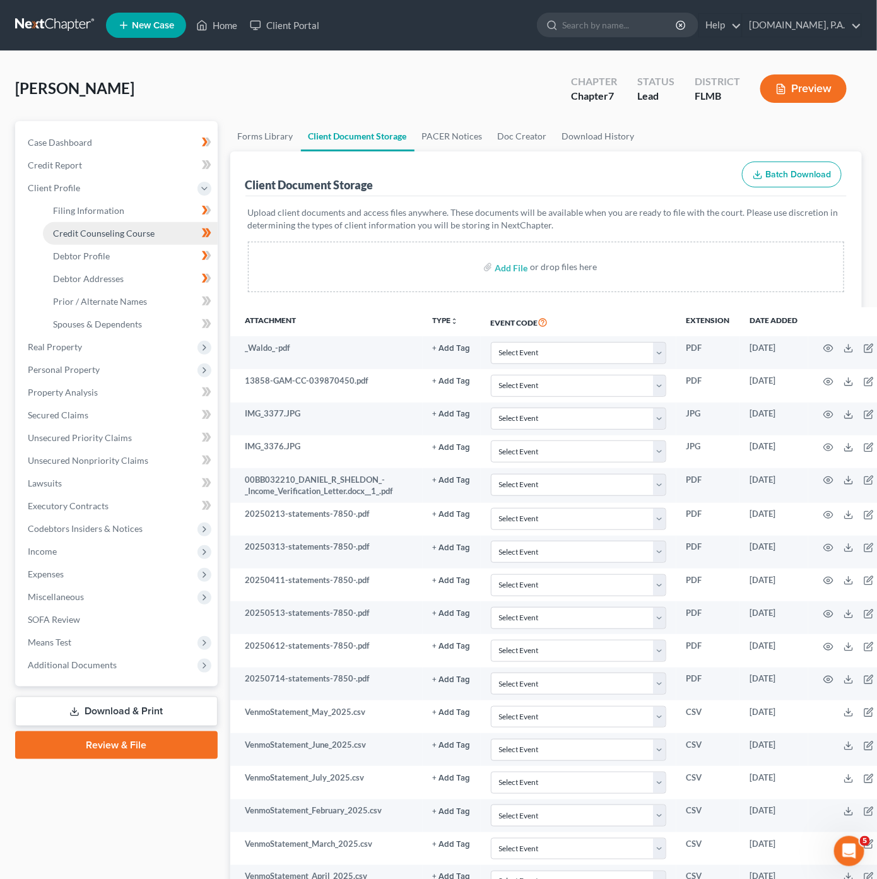
click at [188, 235] on link "Credit Counseling Course" at bounding box center [130, 233] width 175 height 23
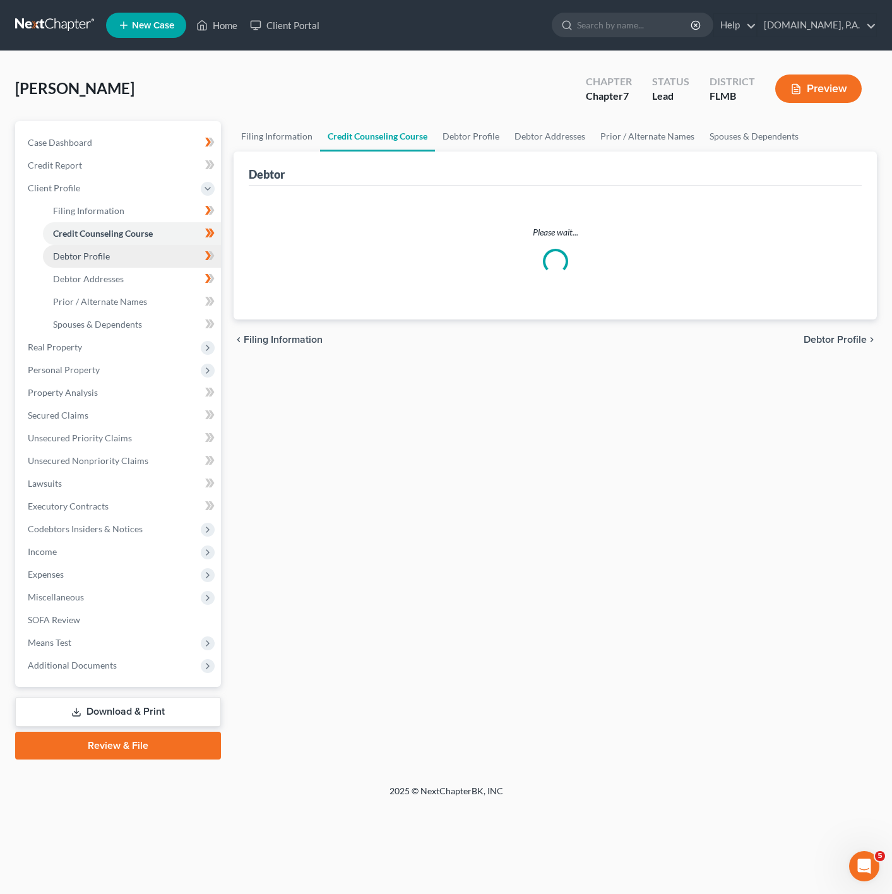
click at [152, 249] on link "Debtor Profile" at bounding box center [132, 256] width 178 height 23
select select "0"
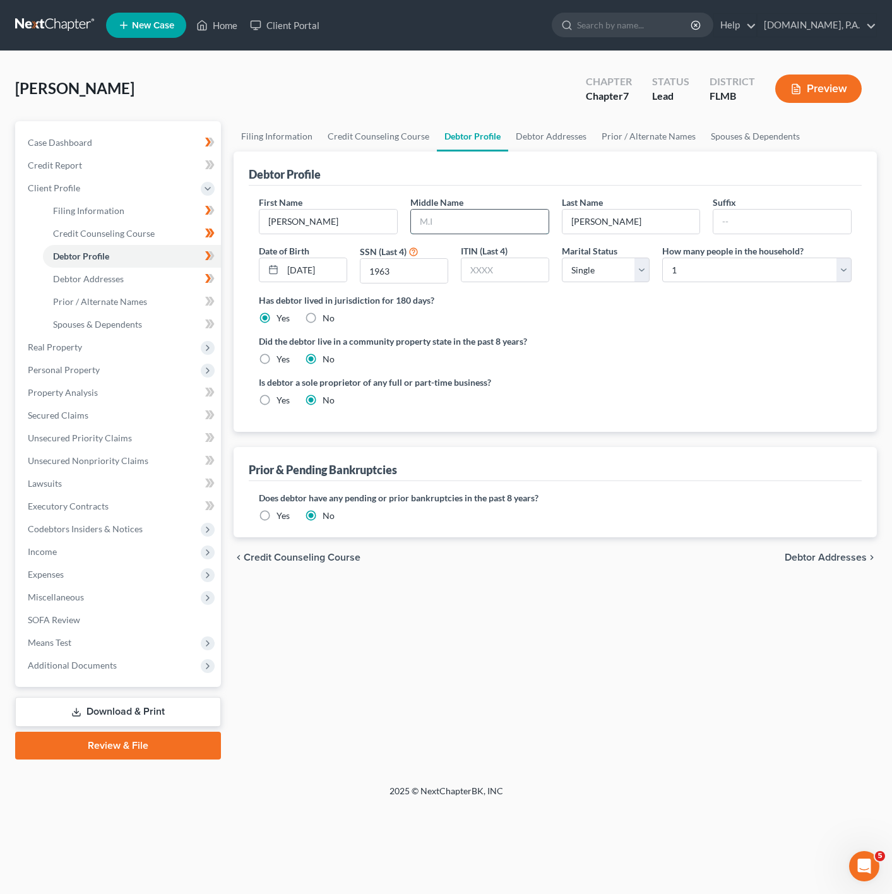
click at [474, 214] on input "text" at bounding box center [480, 222] width 138 height 24
type input "[PERSON_NAME]"
click at [712, 328] on ng-include "First Name [PERSON_NAME] Middle Name [PERSON_NAME] Last Name [PERSON_NAME] Date…" at bounding box center [555, 306] width 593 height 221
click at [209, 258] on icon at bounding box center [209, 256] width 9 height 16
click at [189, 279] on link "Debtor Addresses" at bounding box center [132, 279] width 178 height 23
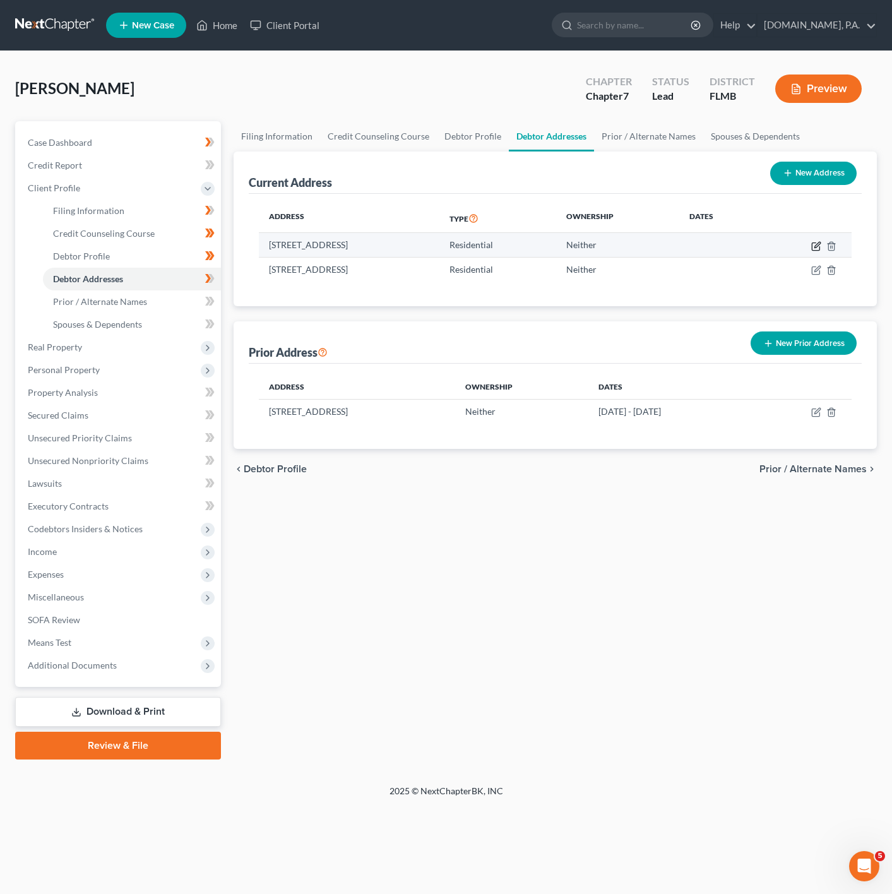
click at [815, 242] on icon "button" at bounding box center [816, 246] width 10 height 10
select select "9"
select select "47"
select select "0"
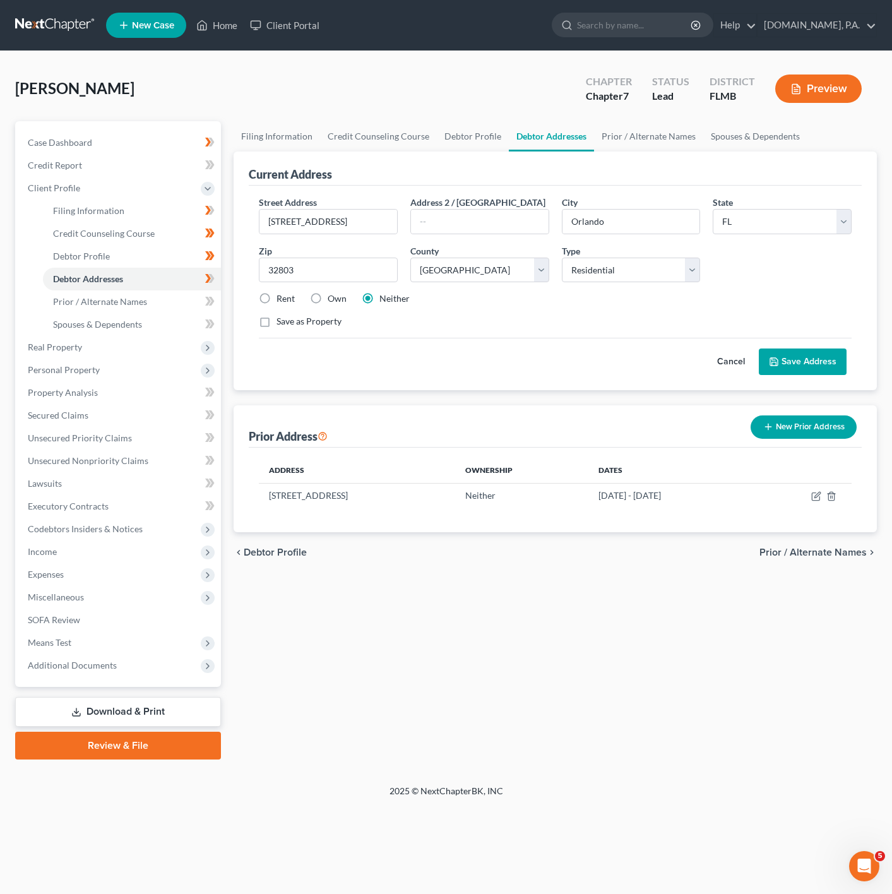
click at [711, 354] on button "Cancel" at bounding box center [731, 361] width 56 height 25
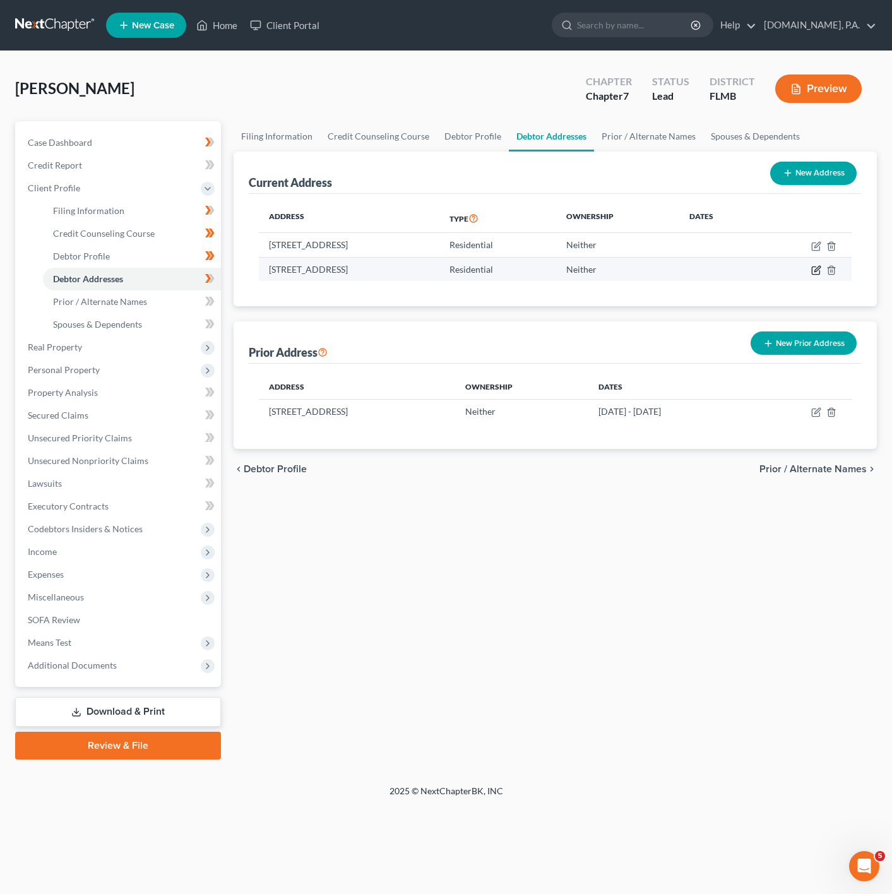
click at [812, 273] on icon "button" at bounding box center [816, 271] width 8 height 8
select select "9"
select select "47"
select select "0"
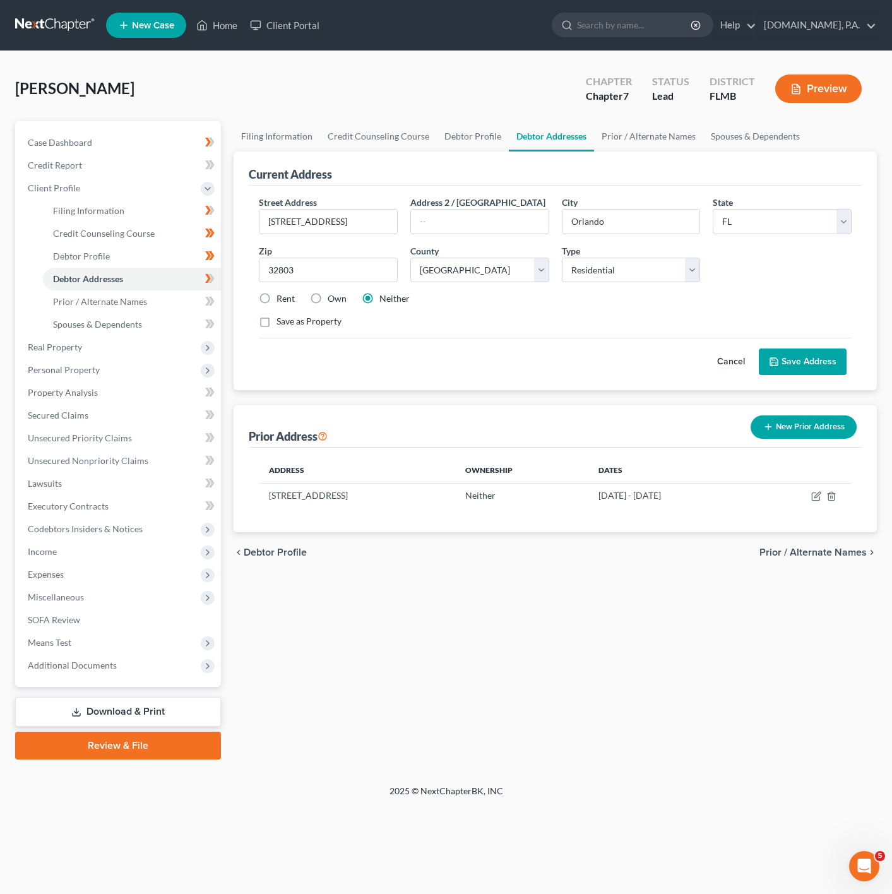
click at [722, 362] on button "Cancel" at bounding box center [731, 361] width 56 height 25
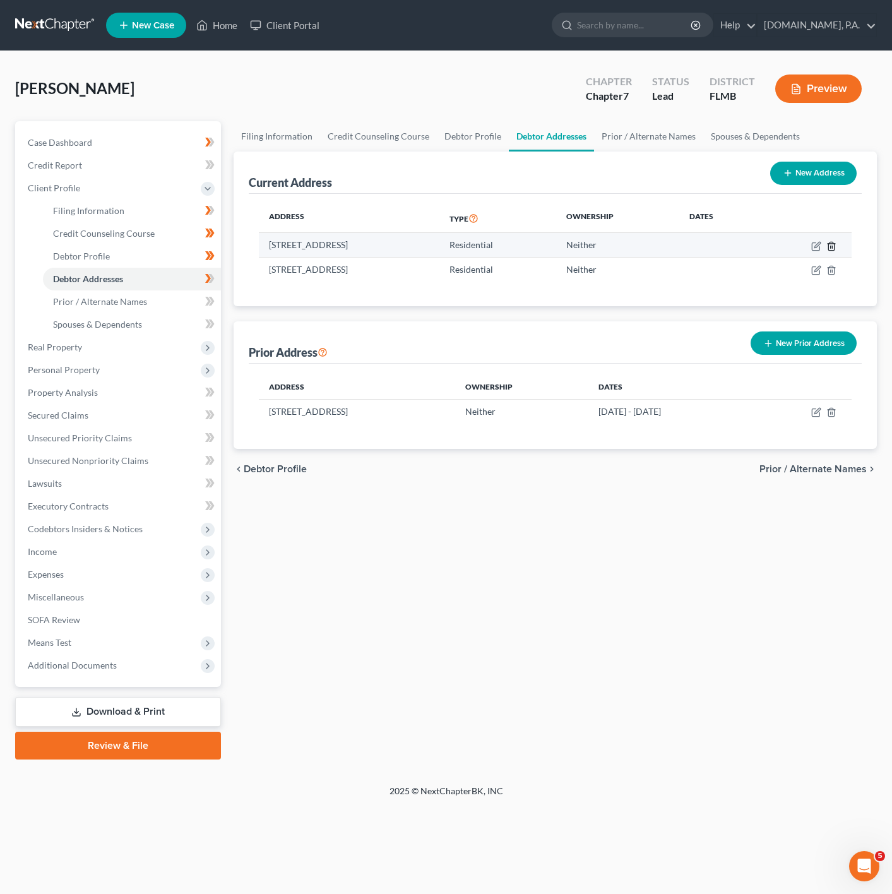
click at [835, 243] on icon "button" at bounding box center [831, 246] width 10 height 10
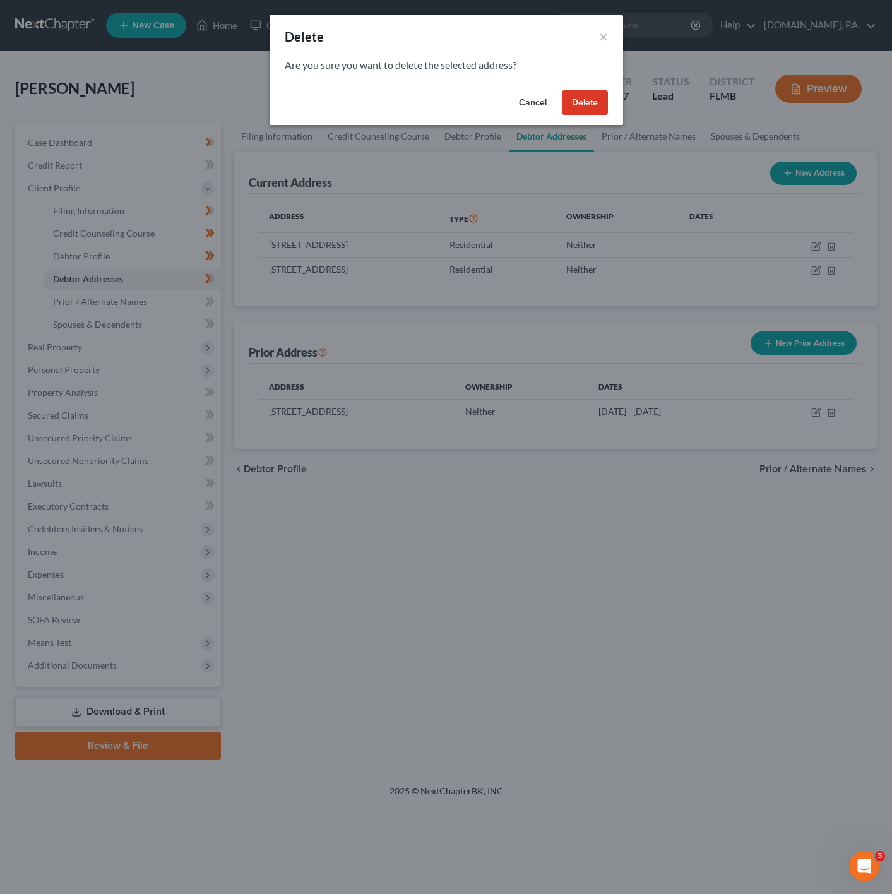
click at [601, 112] on button "Delete" at bounding box center [585, 102] width 46 height 25
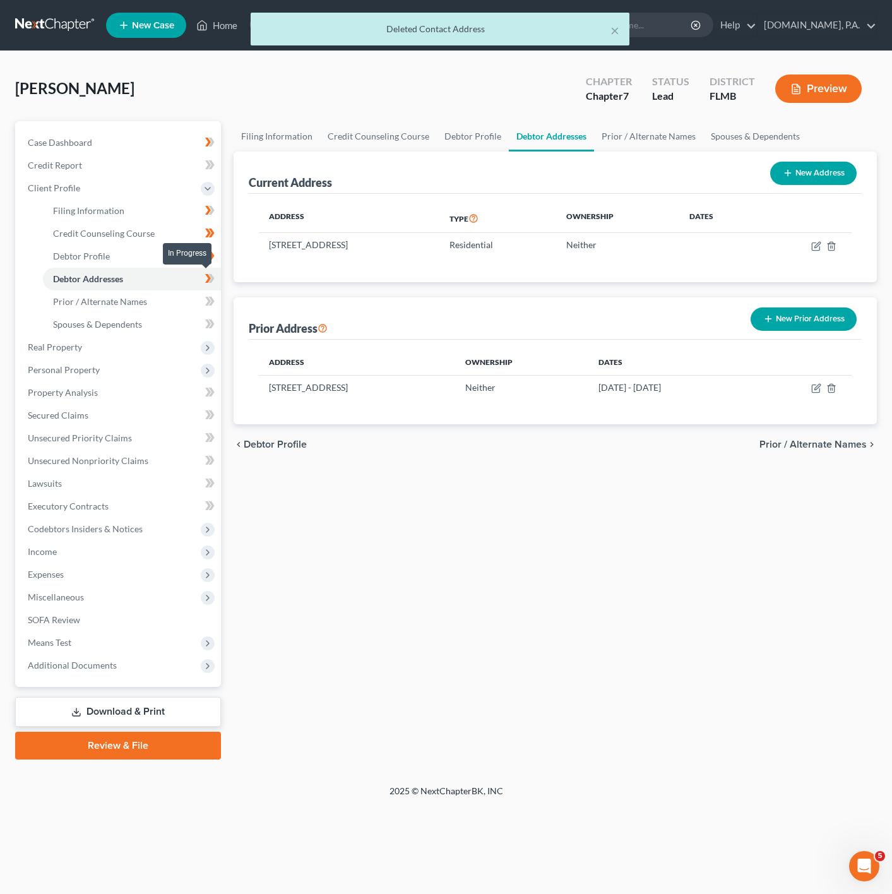
click at [214, 273] on icon at bounding box center [209, 279] width 9 height 16
click at [155, 300] on link "Prior / Alternate Names" at bounding box center [132, 301] width 178 height 23
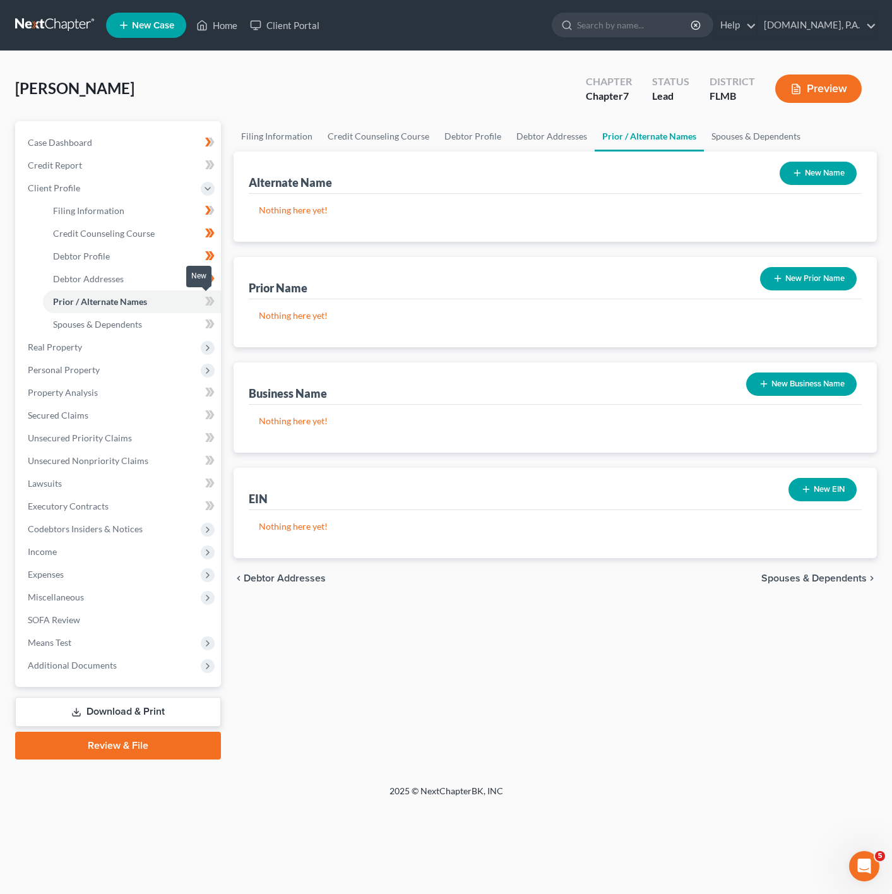
click at [218, 301] on span at bounding box center [210, 302] width 22 height 19
click at [184, 330] on link "Spouses & Dependents" at bounding box center [132, 324] width 178 height 23
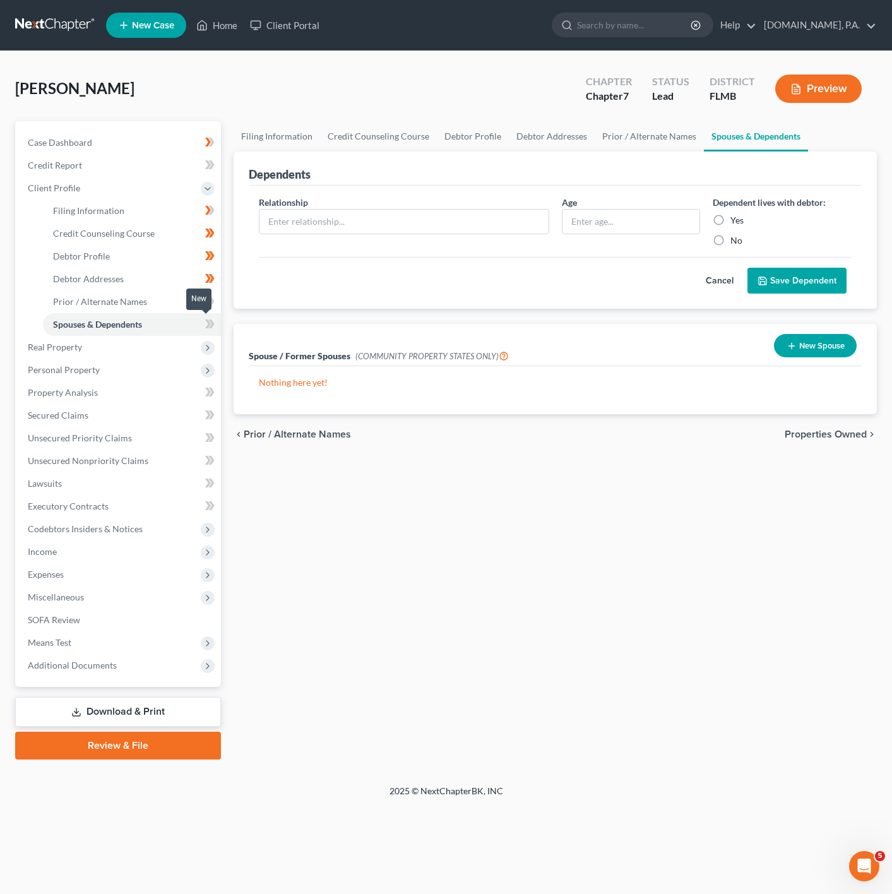
click at [206, 324] on icon at bounding box center [209, 324] width 9 height 16
click at [728, 281] on button "Cancel" at bounding box center [720, 280] width 56 height 25
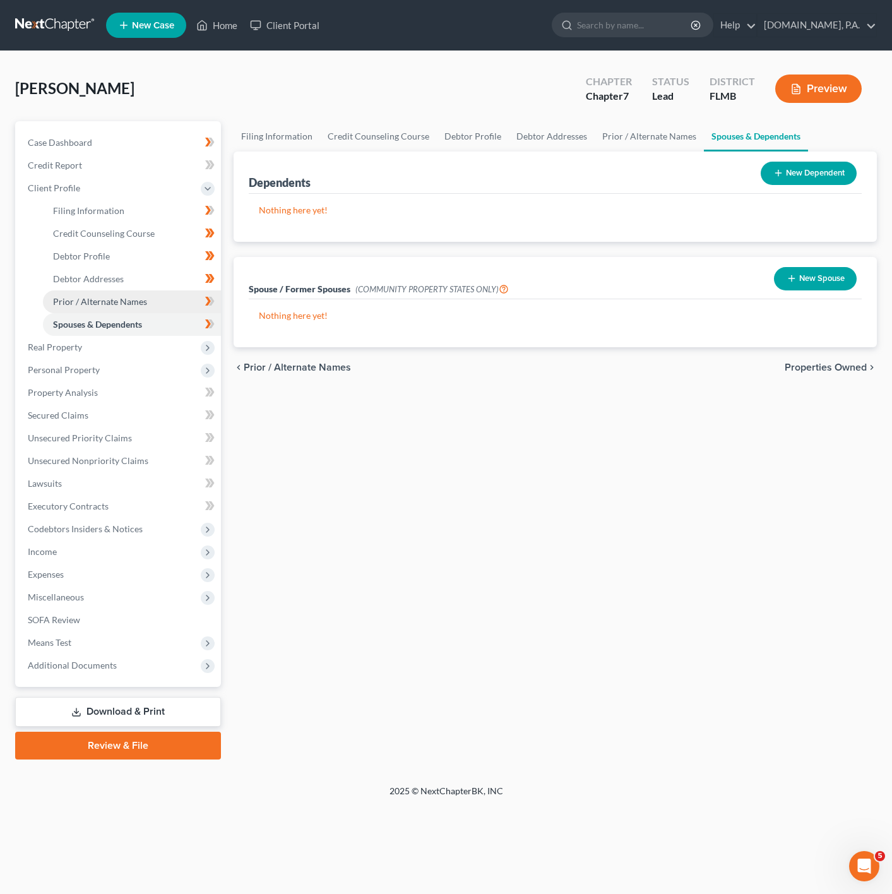
click at [146, 305] on link "Prior / Alternate Names" at bounding box center [132, 301] width 178 height 23
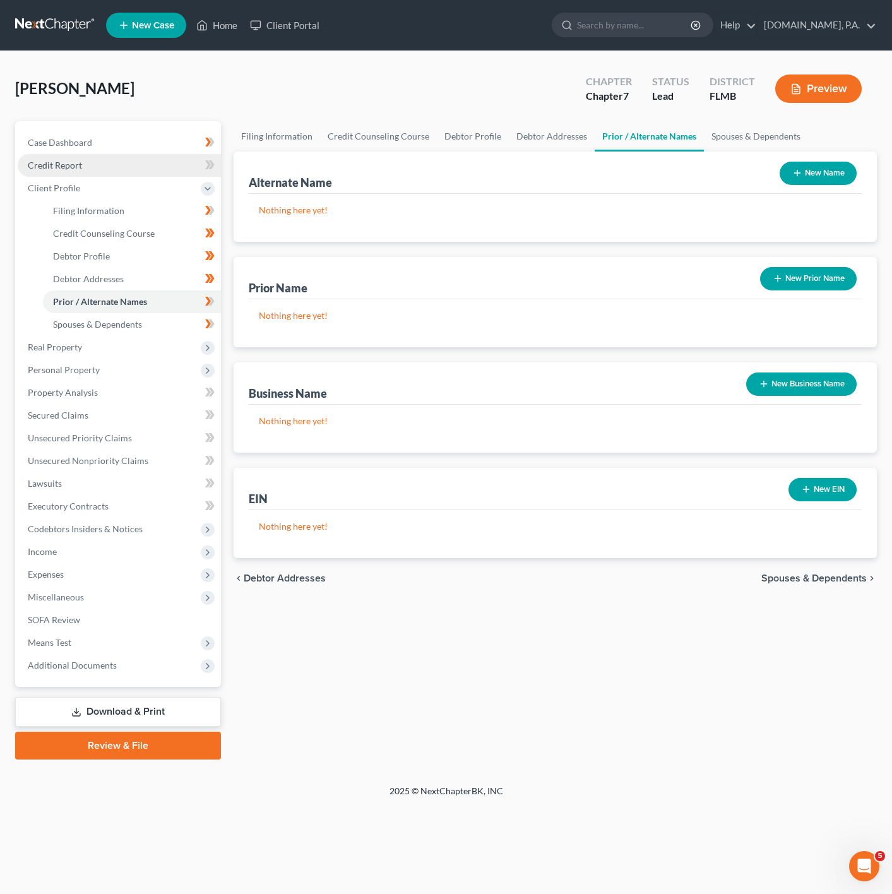
click at [178, 169] on link "Credit Report" at bounding box center [119, 165] width 203 height 23
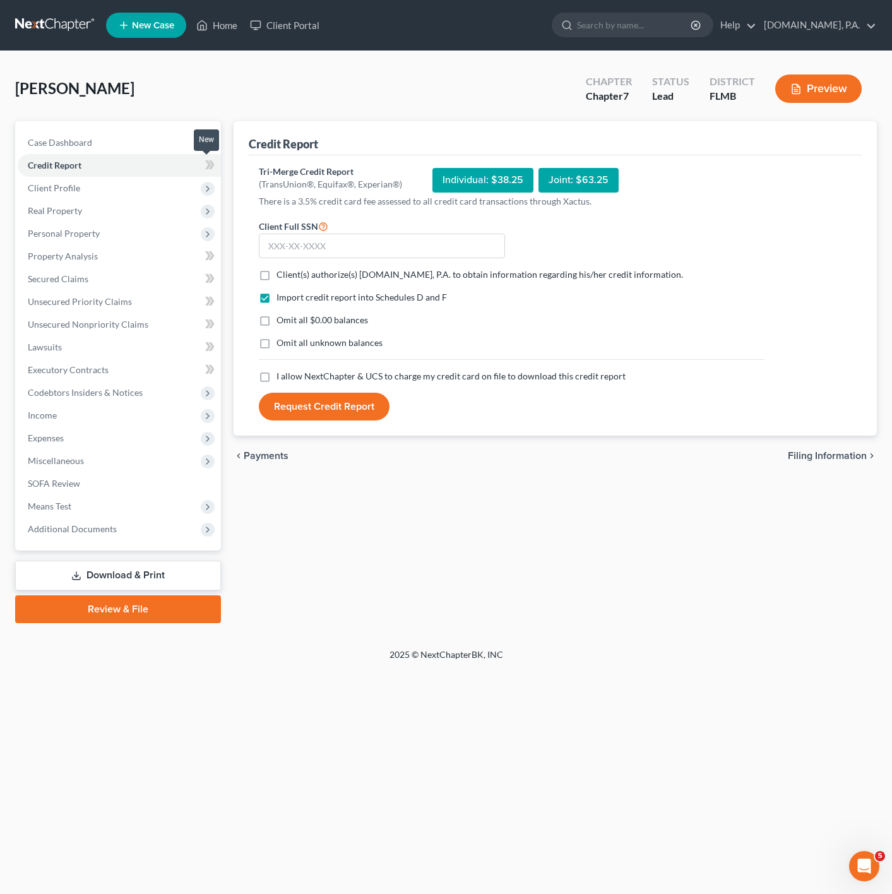
click at [212, 161] on icon at bounding box center [209, 165] width 9 height 16
click at [276, 273] on label "Client(s) authorize(s) [DOMAIN_NAME], P.A. to obtain information regarding his/…" at bounding box center [479, 274] width 406 height 13
click at [281, 273] on input "Client(s) authorize(s) [DOMAIN_NAME], P.A. to obtain information regarding his/…" at bounding box center [285, 272] width 8 height 8
checkbox input "true"
click at [276, 379] on label "I allow NextChapter & UCS to charge my credit card on file to download this cre…" at bounding box center [450, 376] width 349 height 13
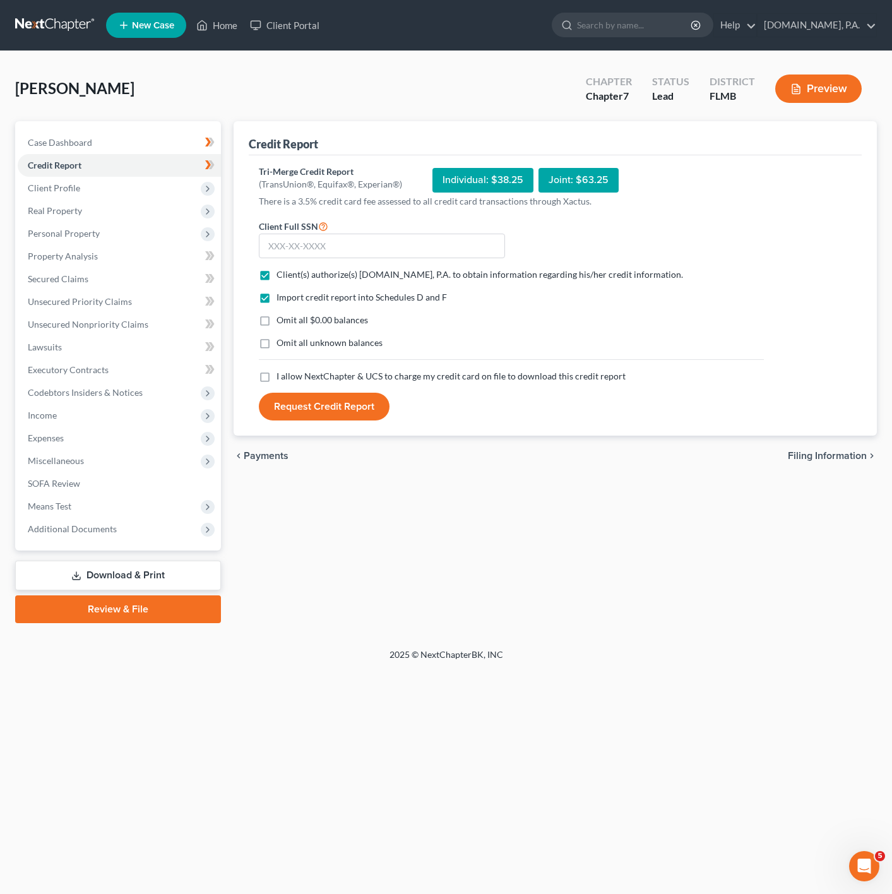
click at [281, 378] on input "I allow NextChapter & UCS to charge my credit card on file to download this cre…" at bounding box center [285, 374] width 8 height 8
checkbox input "true"
click at [391, 224] on div "Client Full SSN *" at bounding box center [381, 238] width 259 height 40
drag, startPoint x: 375, startPoint y: 247, endPoint x: 268, endPoint y: 293, distance: 117.0
click at [375, 245] on input "text" at bounding box center [382, 245] width 246 height 25
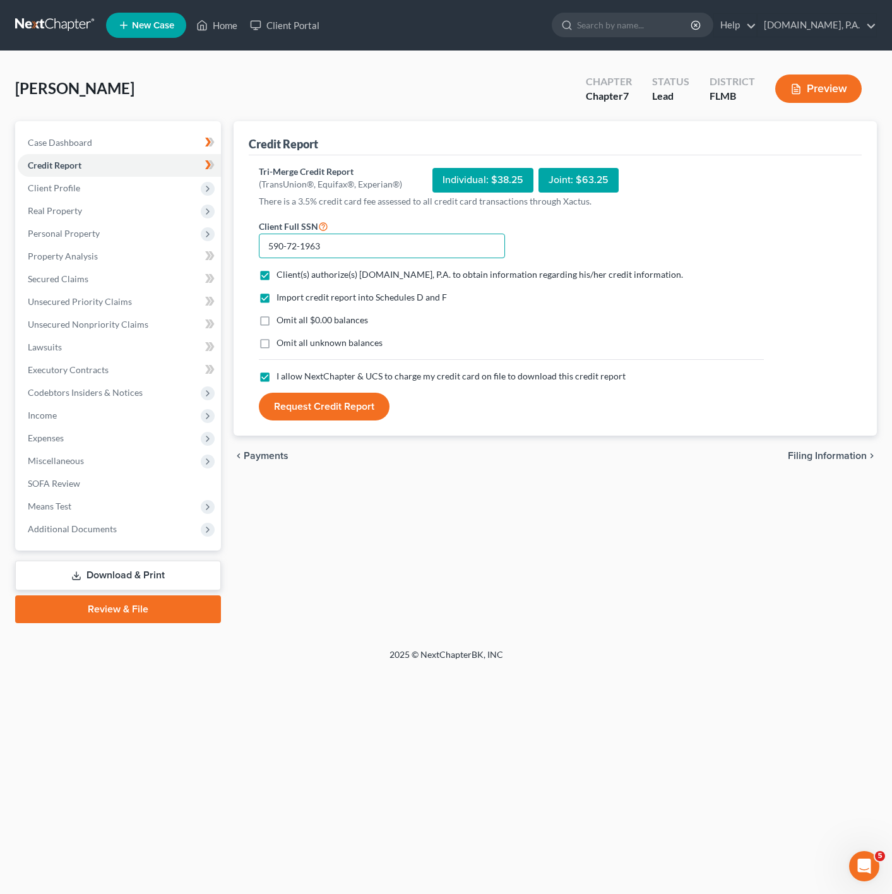
type input "590-72-1963"
click at [305, 406] on button "Request Credit Report" at bounding box center [324, 407] width 131 height 28
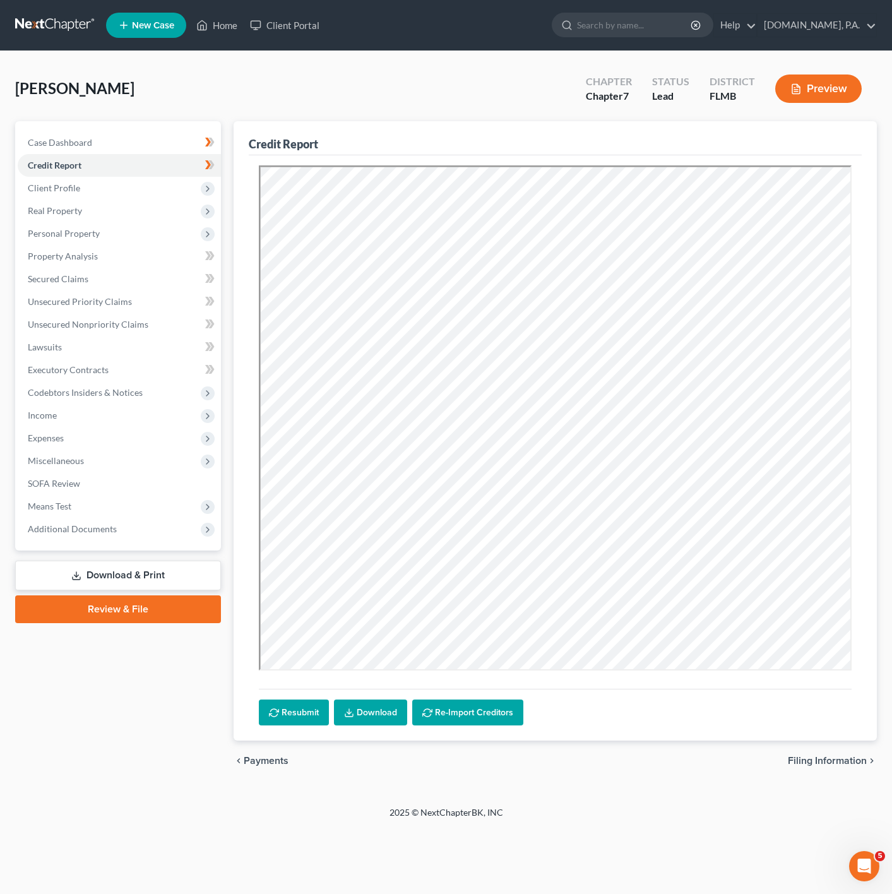
drag, startPoint x: 618, startPoint y: 700, endPoint x: 594, endPoint y: 673, distance: 36.3
click at [618, 700] on div "Resubmit Download Re-Import Creditors" at bounding box center [555, 706] width 593 height 37
drag, startPoint x: 203, startPoint y: 158, endPoint x: 182, endPoint y: 174, distance: 26.0
click at [203, 158] on span at bounding box center [210, 166] width 22 height 19
click at [182, 174] on link "Credit Report" at bounding box center [119, 165] width 203 height 23
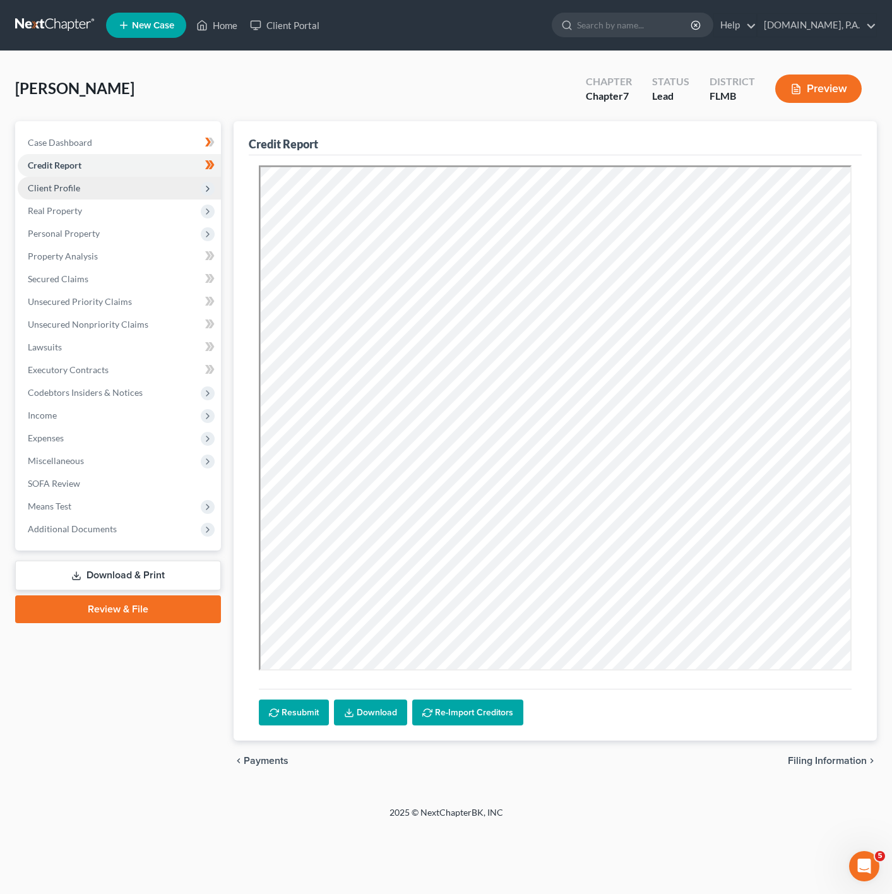
click at [186, 189] on span "Client Profile" at bounding box center [119, 188] width 203 height 23
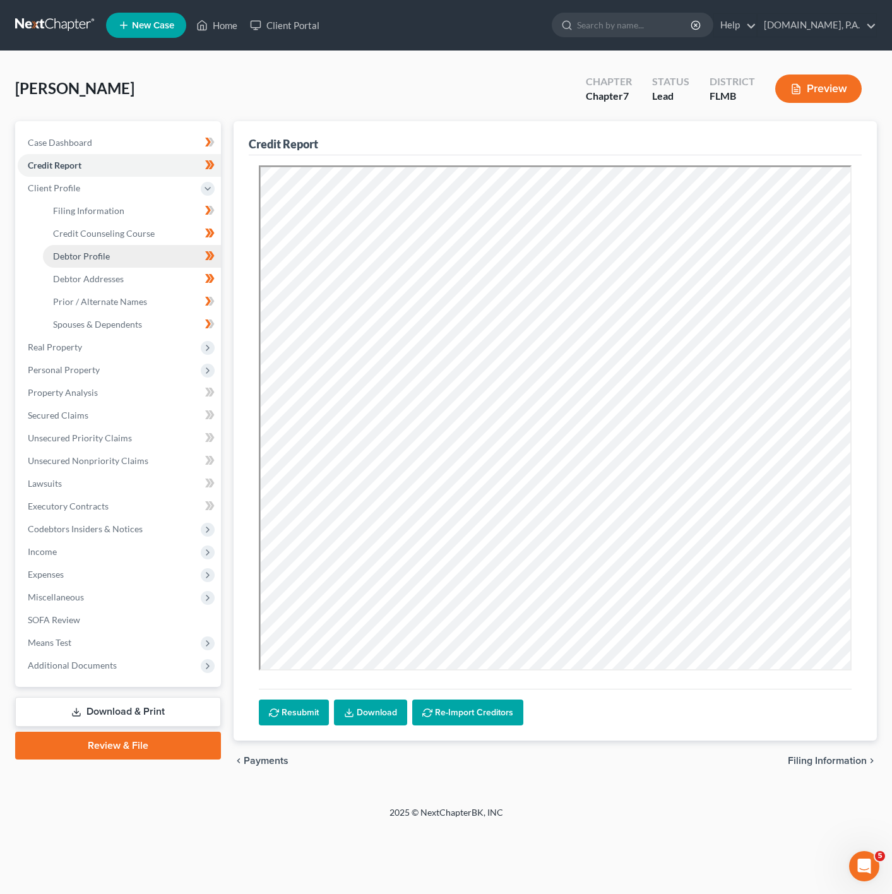
click at [146, 259] on link "Debtor Profile" at bounding box center [132, 256] width 178 height 23
select select "0"
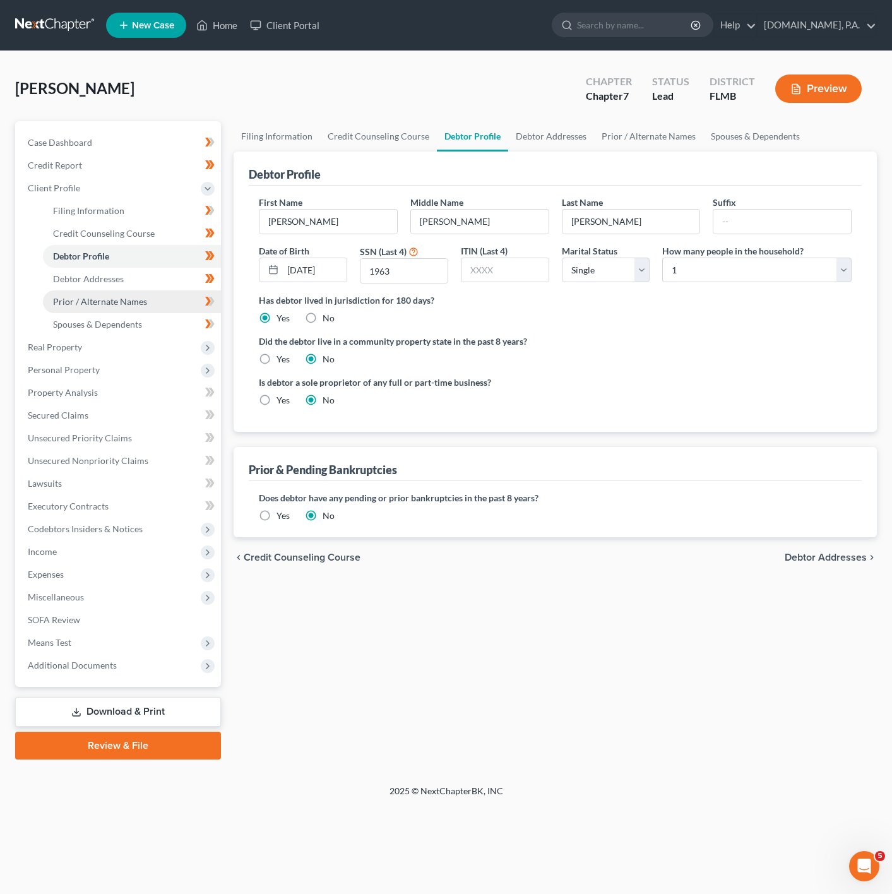
click at [140, 303] on span "Prior / Alternate Names" at bounding box center [100, 301] width 94 height 11
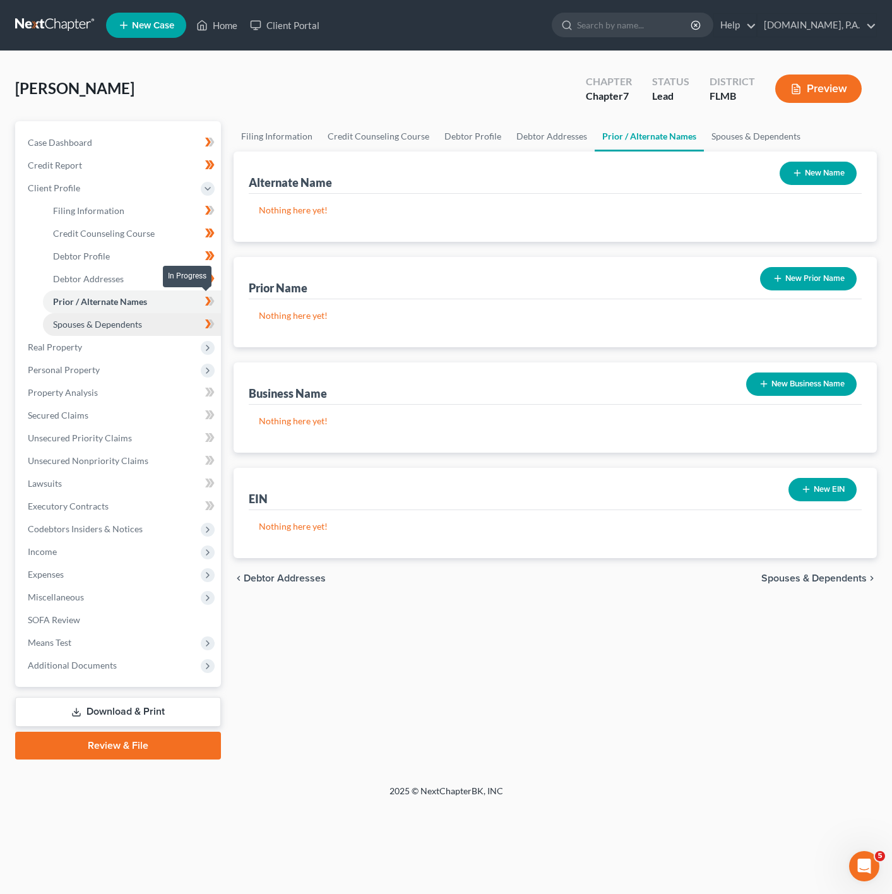
drag, startPoint x: 211, startPoint y: 301, endPoint x: 178, endPoint y: 326, distance: 41.4
click at [211, 301] on icon at bounding box center [209, 301] width 9 height 16
click at [178, 326] on link "Spouses & Dependents" at bounding box center [132, 324] width 178 height 23
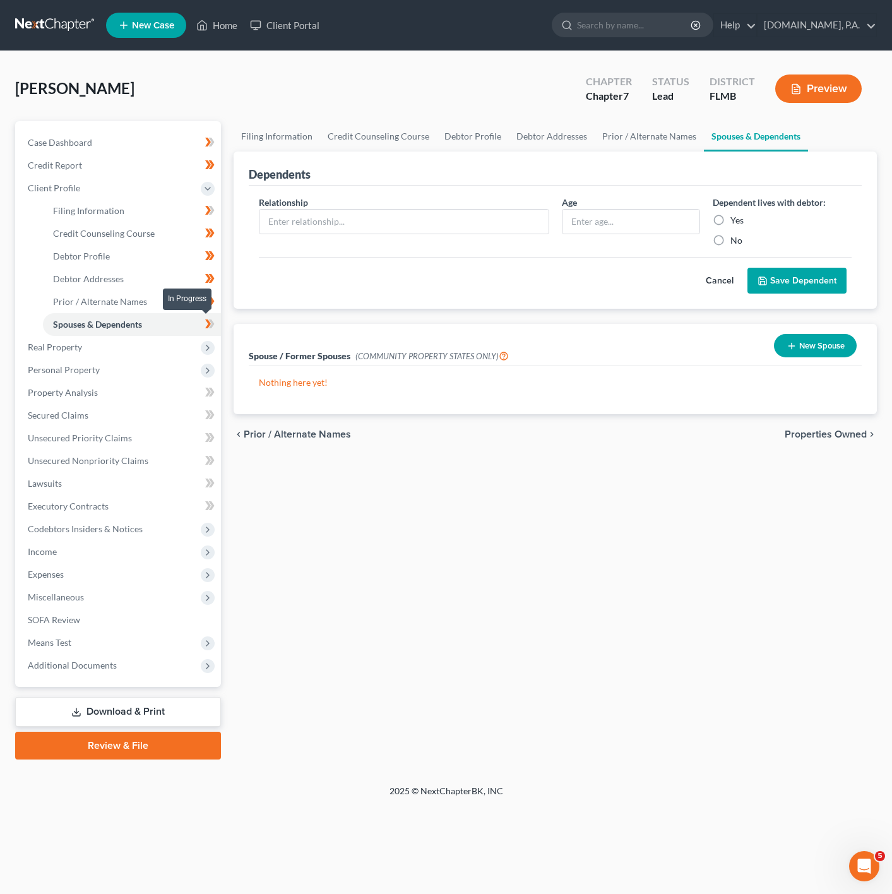
click at [210, 328] on icon at bounding box center [209, 324] width 9 height 16
click at [714, 282] on button "Cancel" at bounding box center [720, 280] width 56 height 25
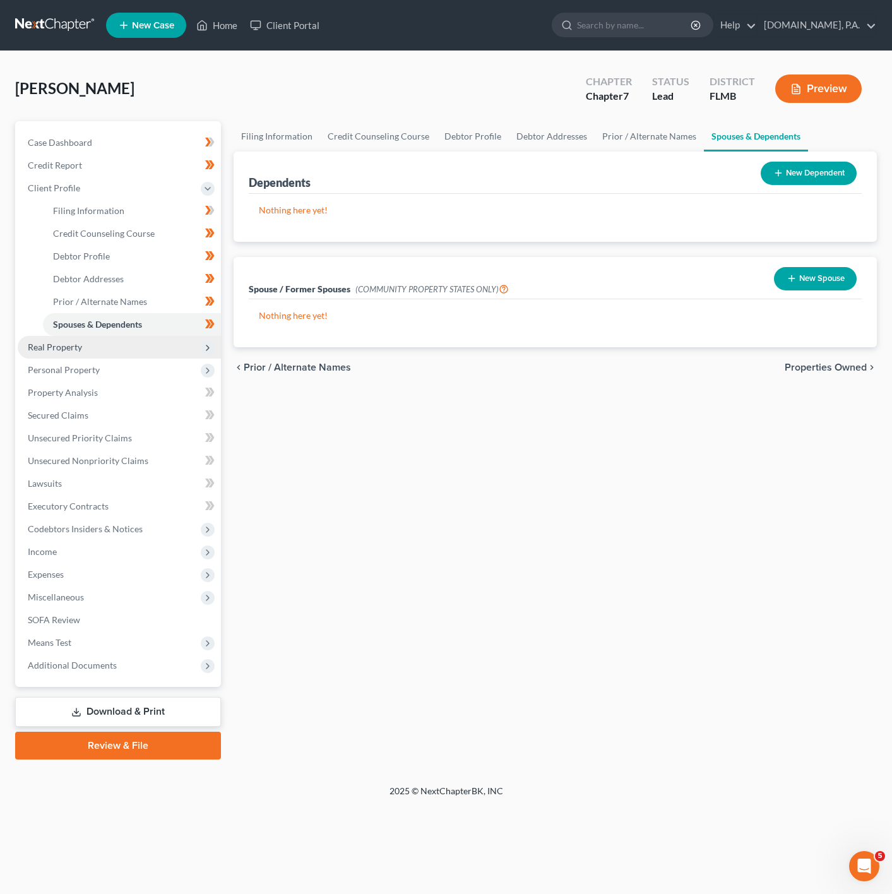
click at [165, 341] on span "Real Property" at bounding box center [119, 347] width 203 height 23
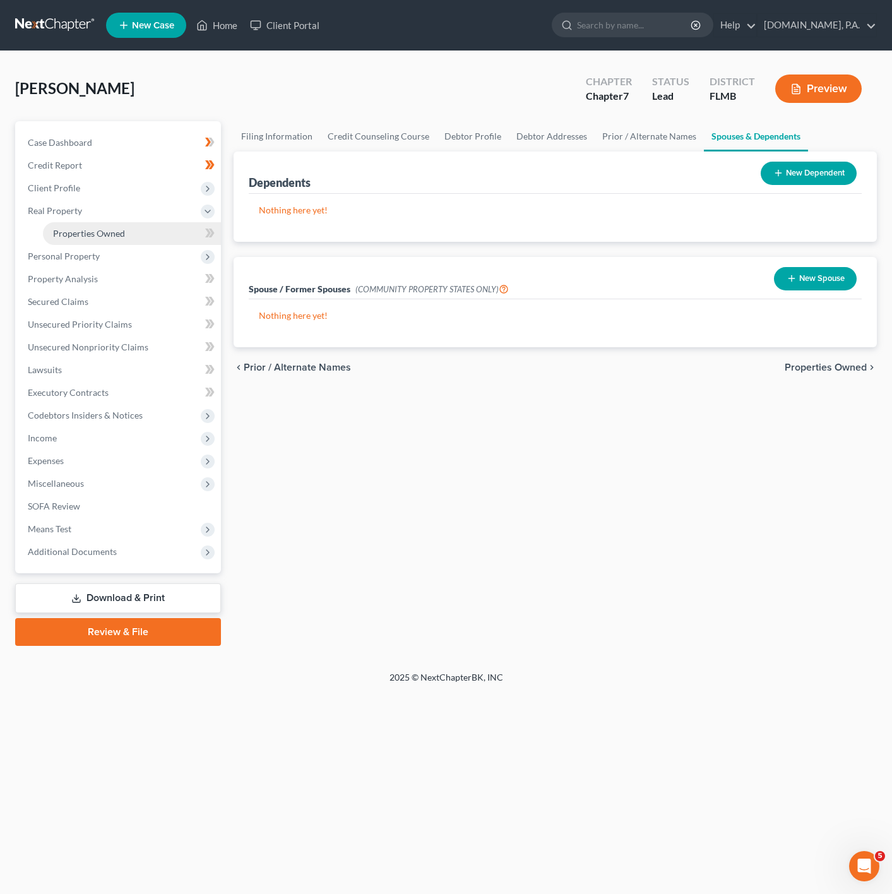
click at [174, 227] on link "Properties Owned" at bounding box center [132, 233] width 178 height 23
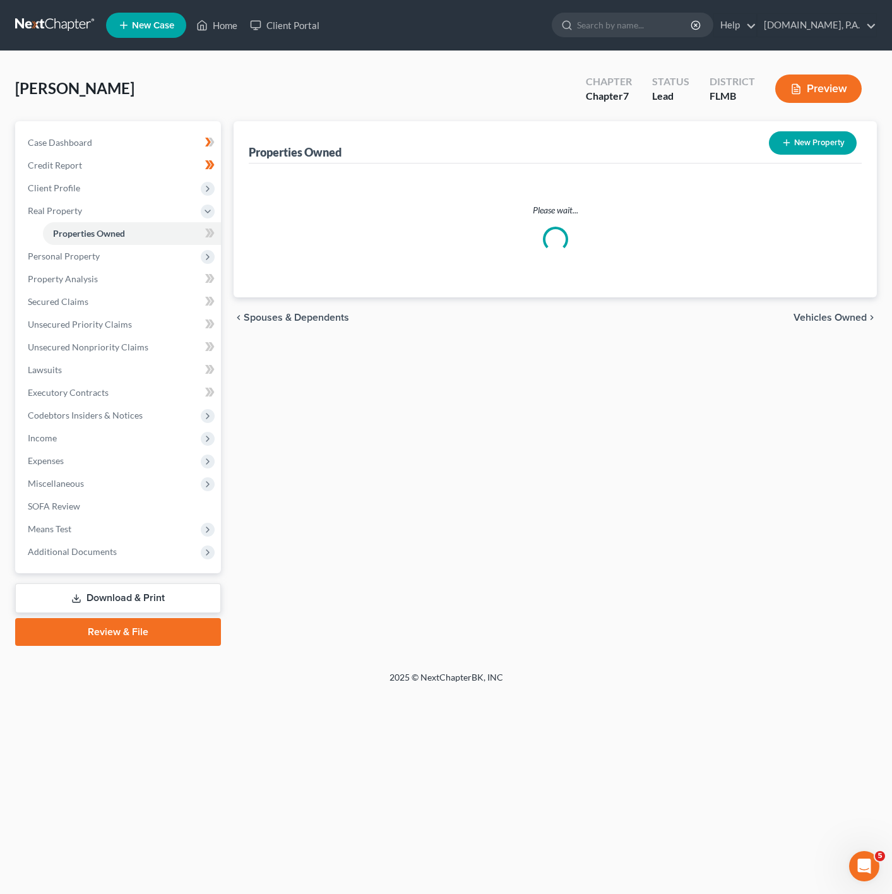
click at [210, 232] on icon at bounding box center [208, 232] width 6 height 9
